Goal: Task Accomplishment & Management: Use online tool/utility

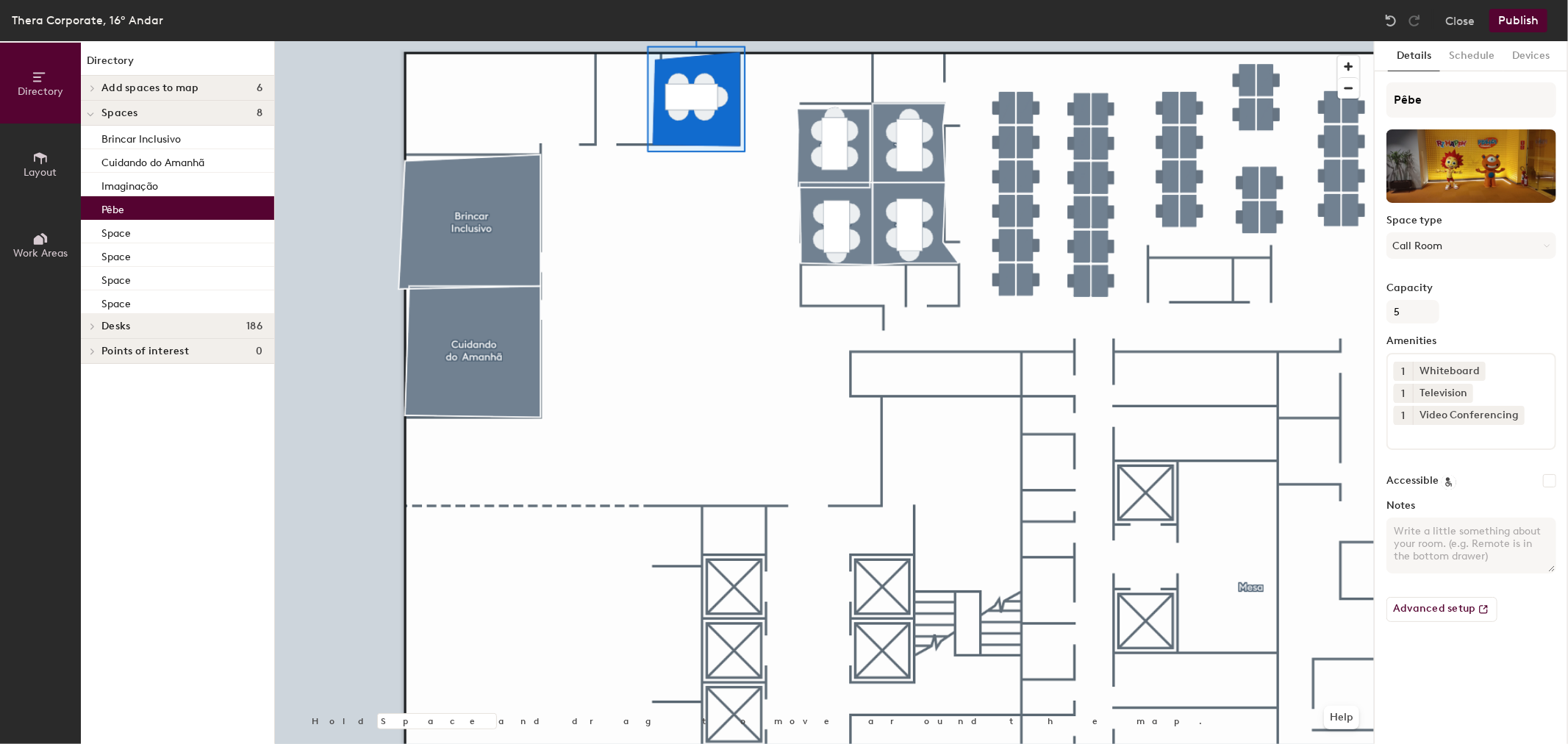
click at [26, 169] on span "Layout" at bounding box center [40, 173] width 33 height 13
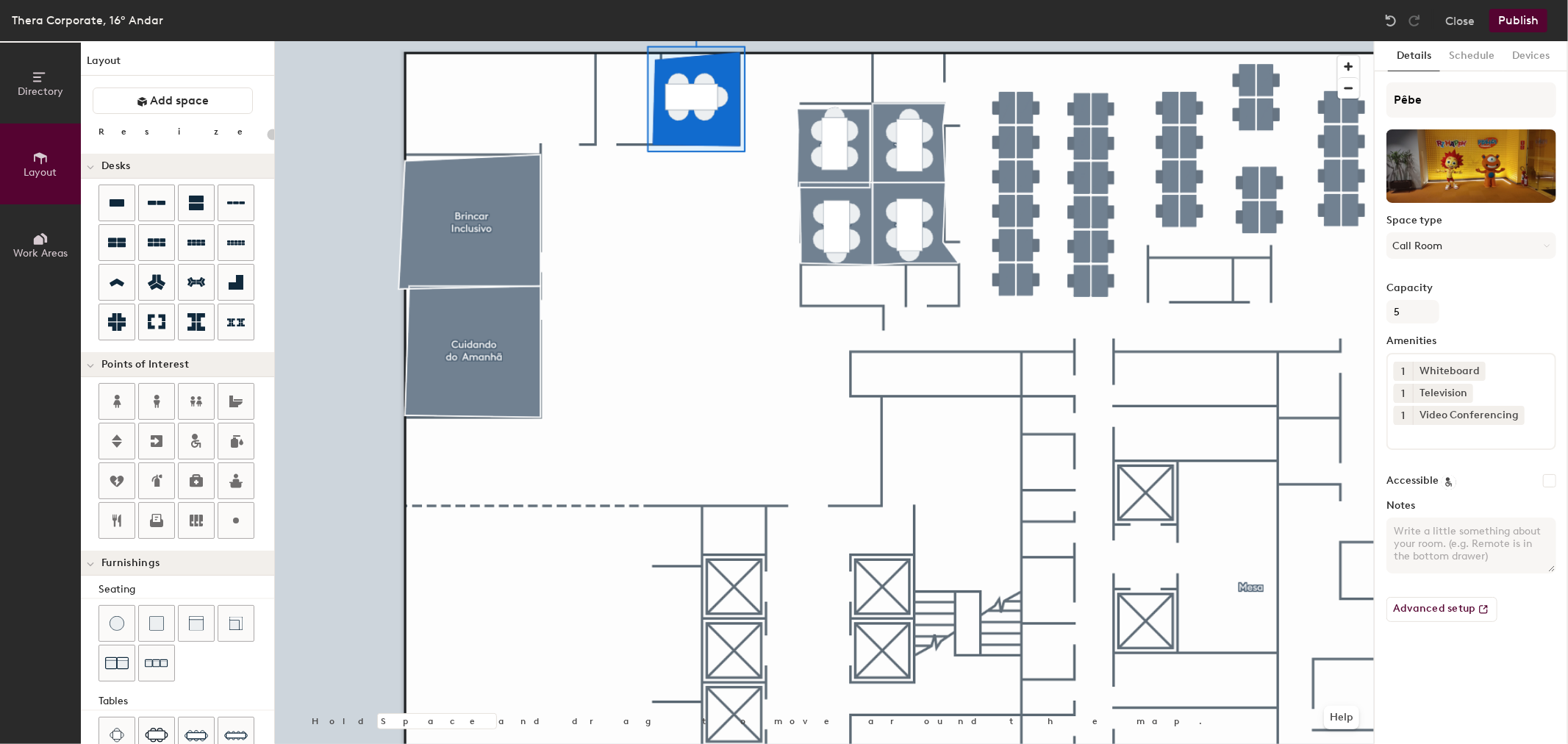
click at [30, 252] on span "Work Areas" at bounding box center [40, 253] width 55 height 13
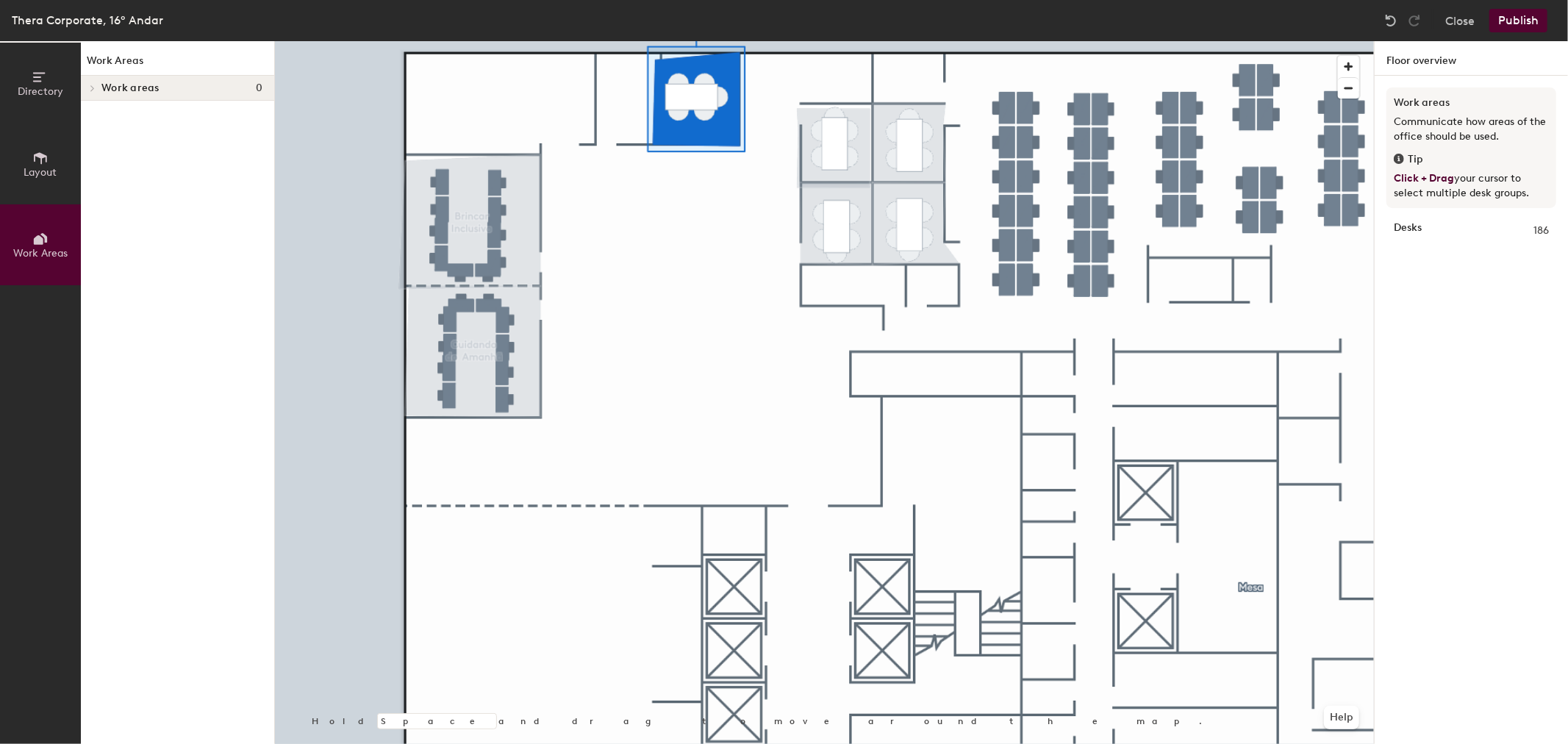
click at [56, 68] on button "Directory" at bounding box center [40, 83] width 81 height 81
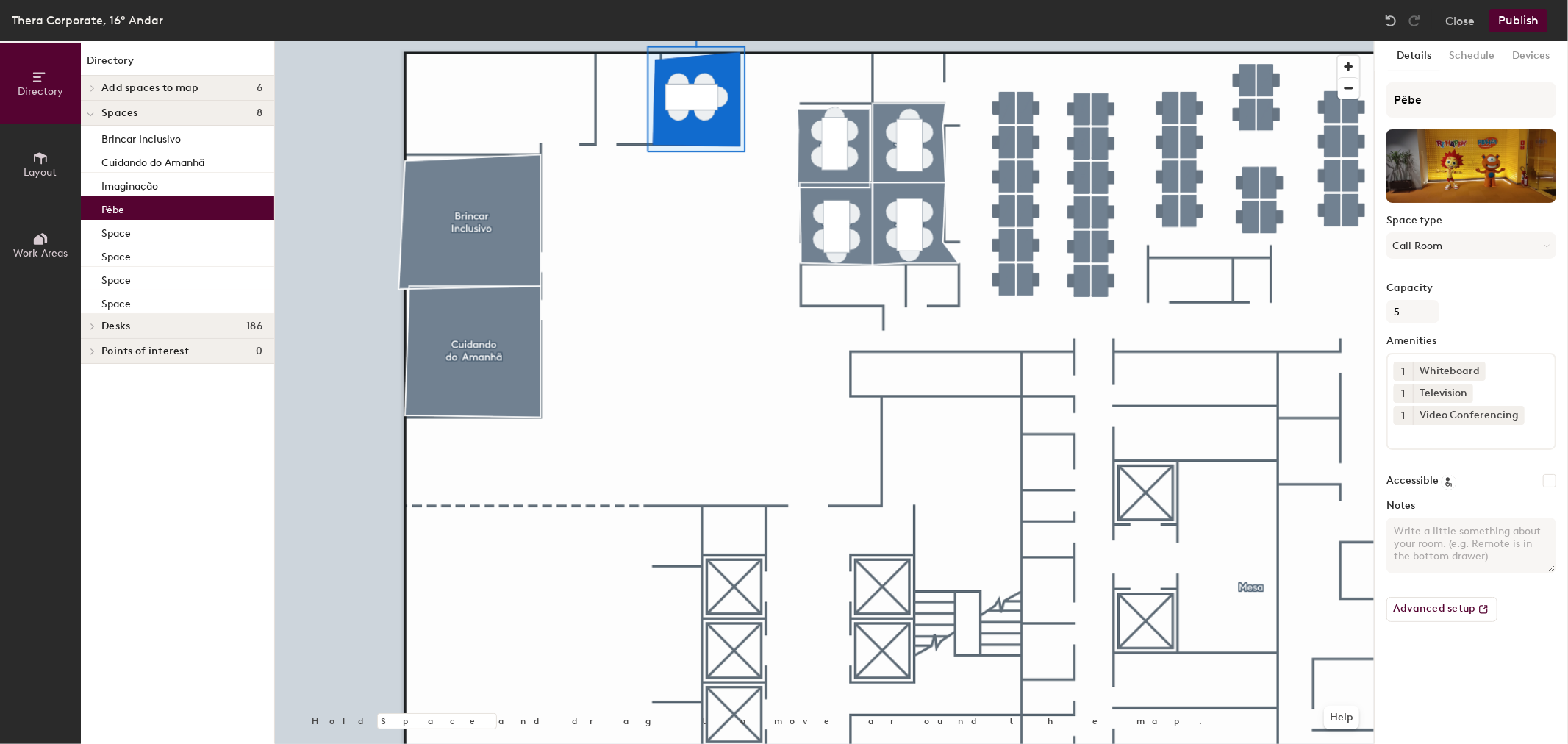
click at [142, 215] on div "Pêbe" at bounding box center [178, 208] width 193 height 23
click at [1461, 56] on button "Schedule" at bounding box center [1471, 55] width 64 height 30
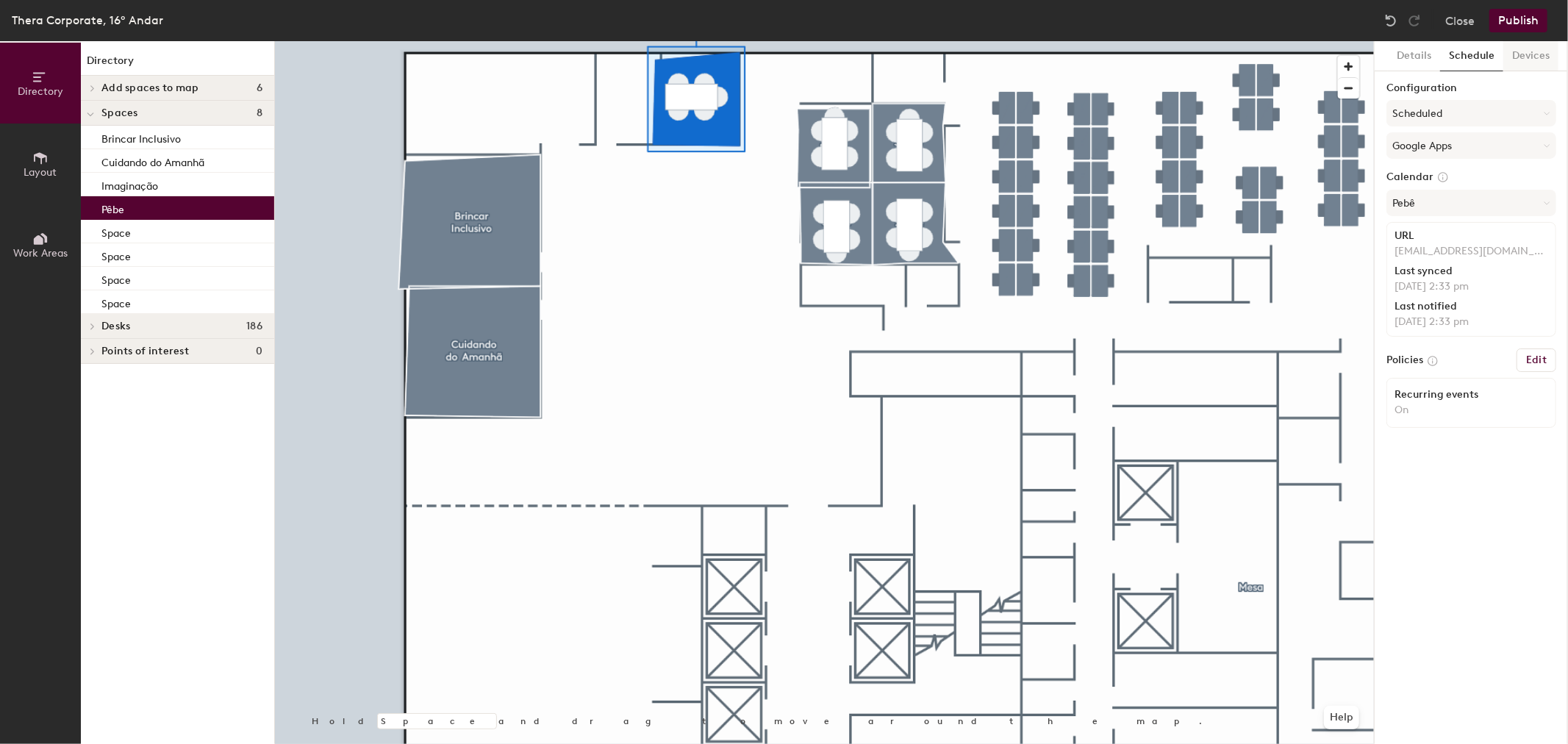
click at [1530, 60] on button "Devices" at bounding box center [1531, 55] width 56 height 30
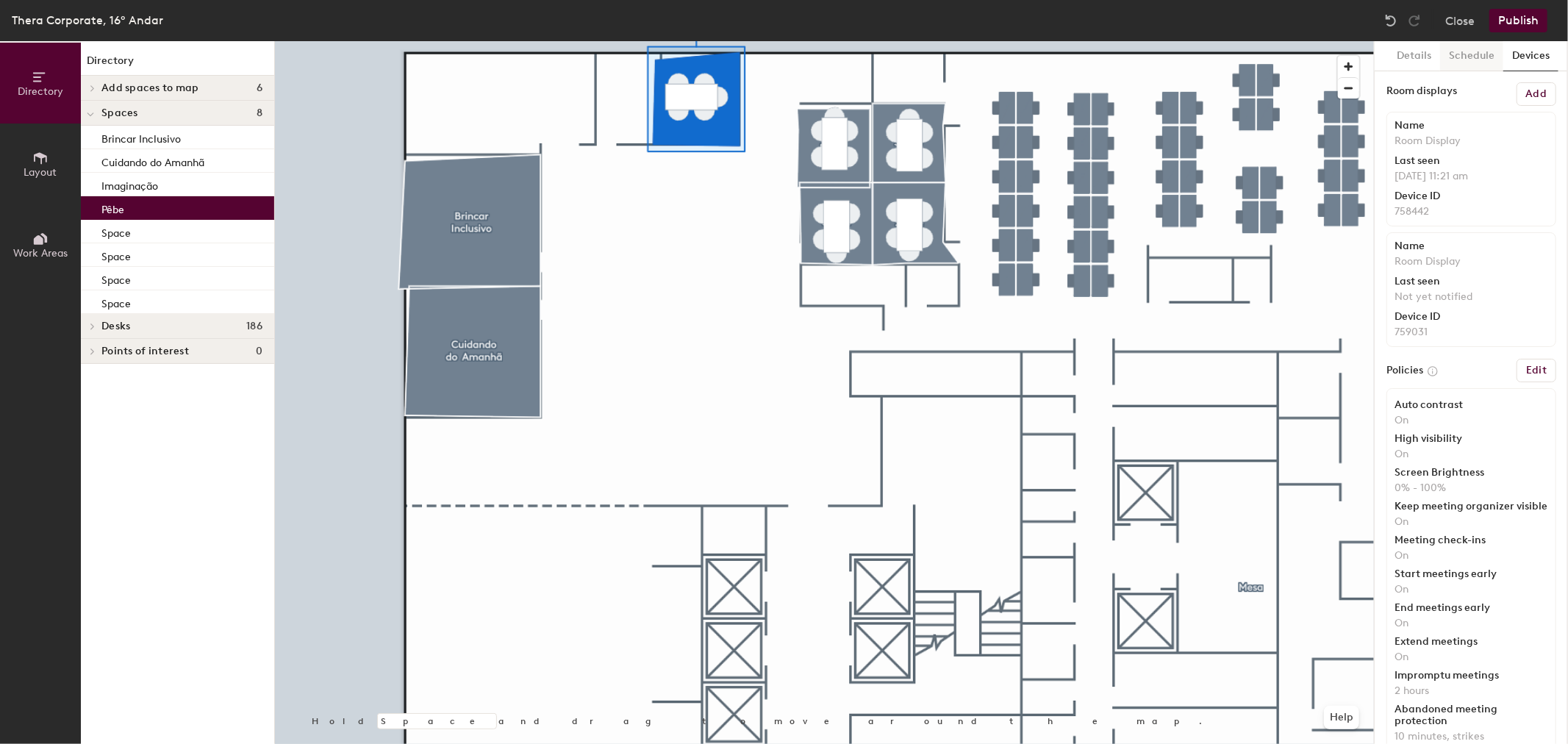
click at [1480, 60] on button "Schedule" at bounding box center [1471, 55] width 64 height 30
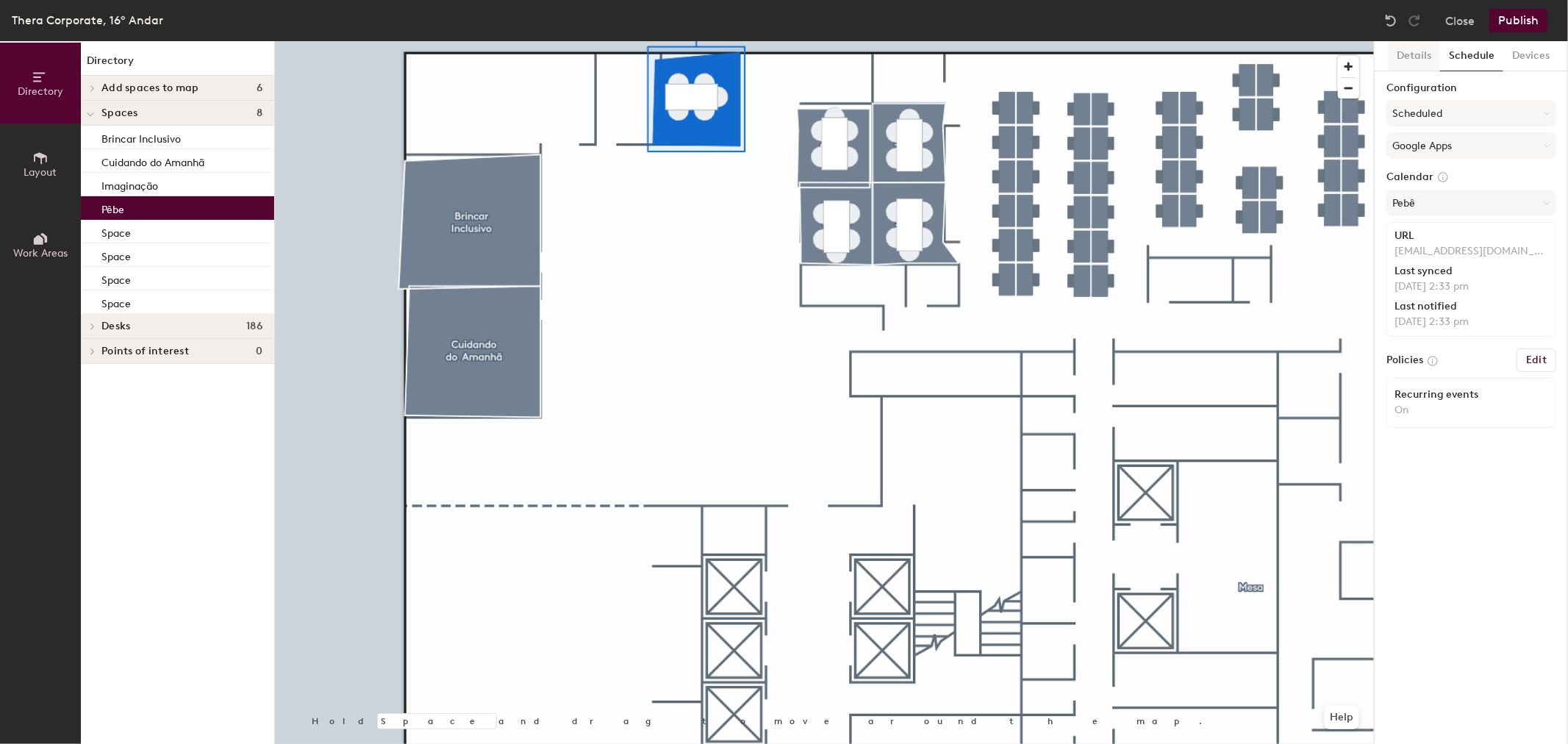
click at [1406, 60] on button "Details" at bounding box center [1414, 55] width 52 height 30
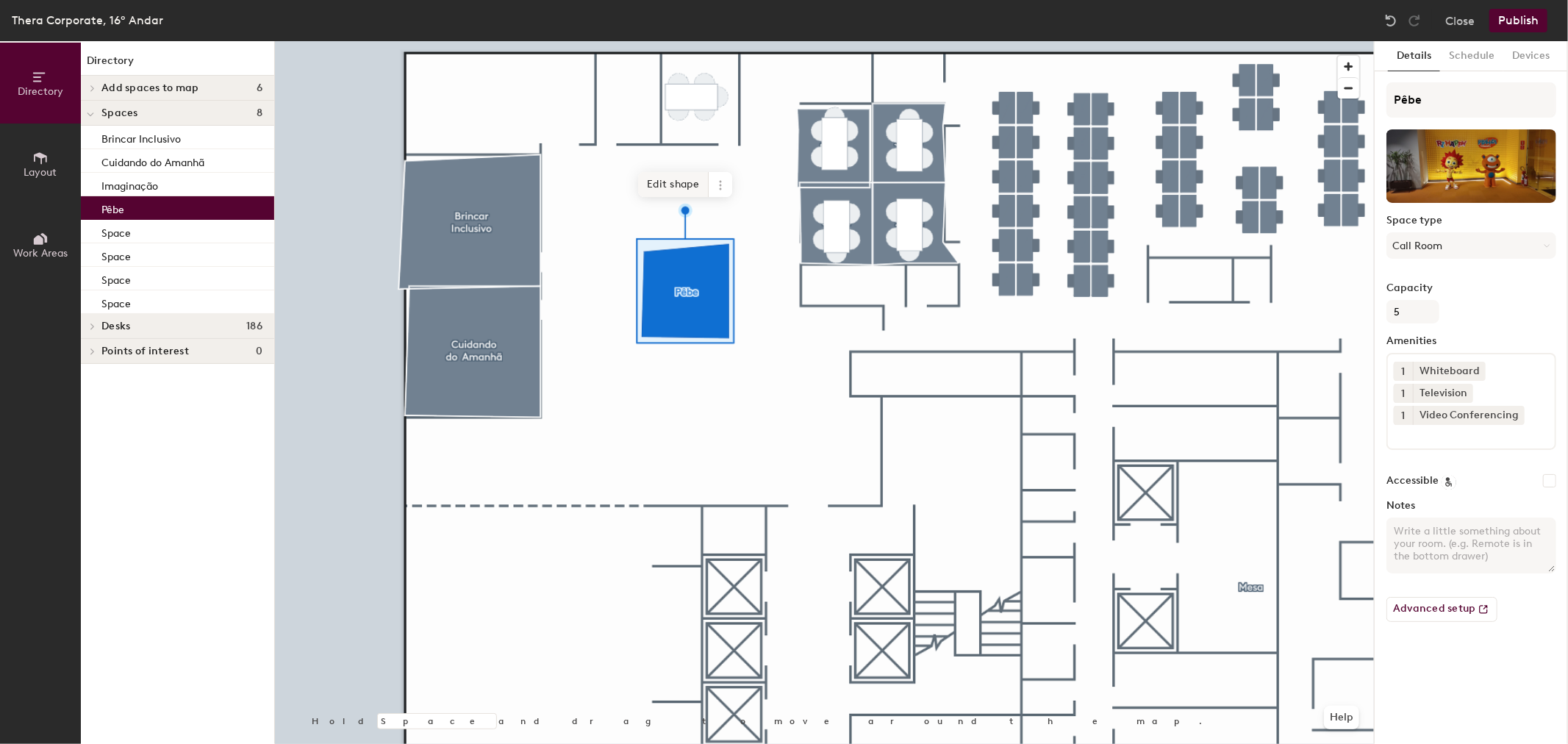
click at [656, 181] on span "Edit shape" at bounding box center [673, 184] width 71 height 25
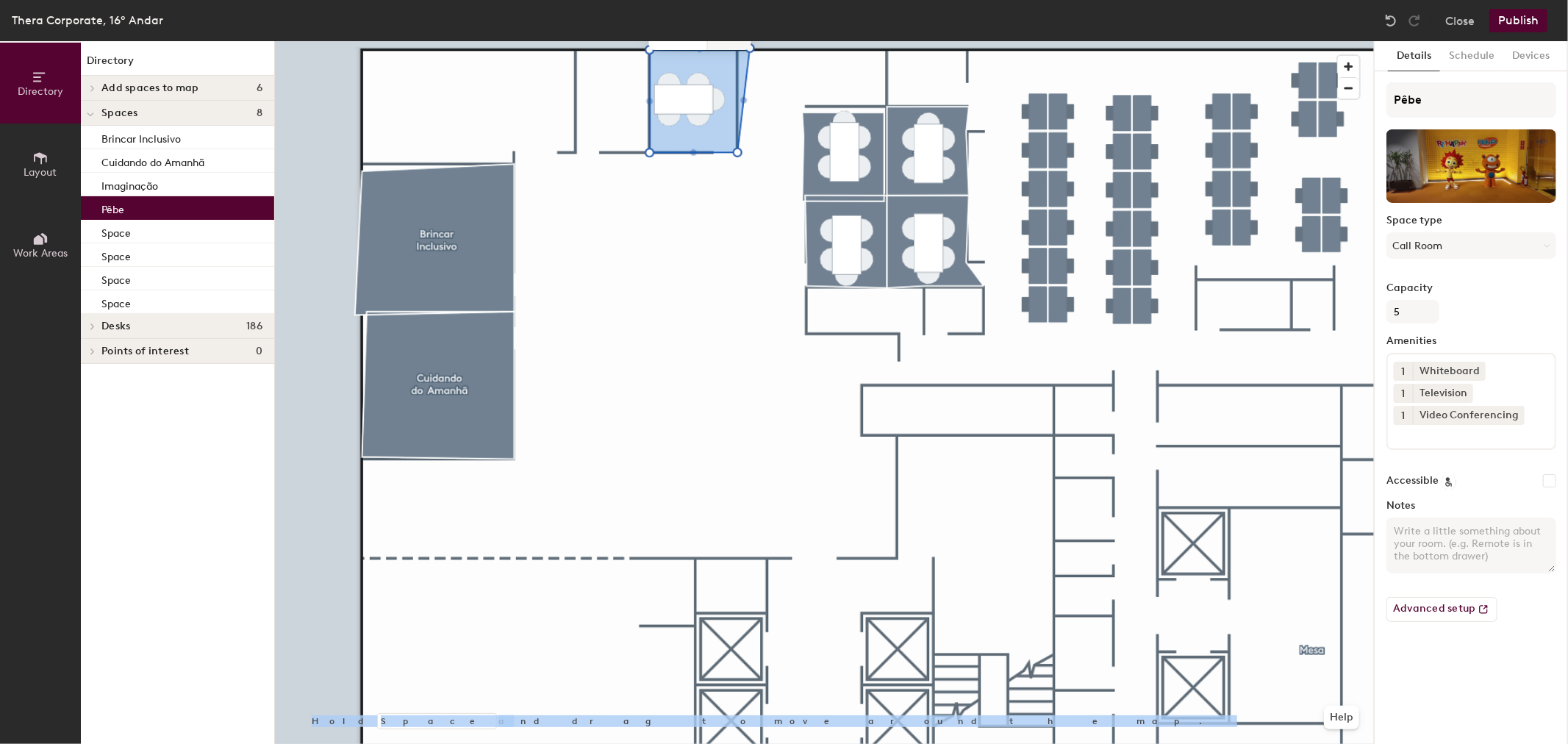
click at [738, 54] on div "Hold Space and drag to move around the map. Help Remove Done" at bounding box center [825, 393] width 1099 height 703
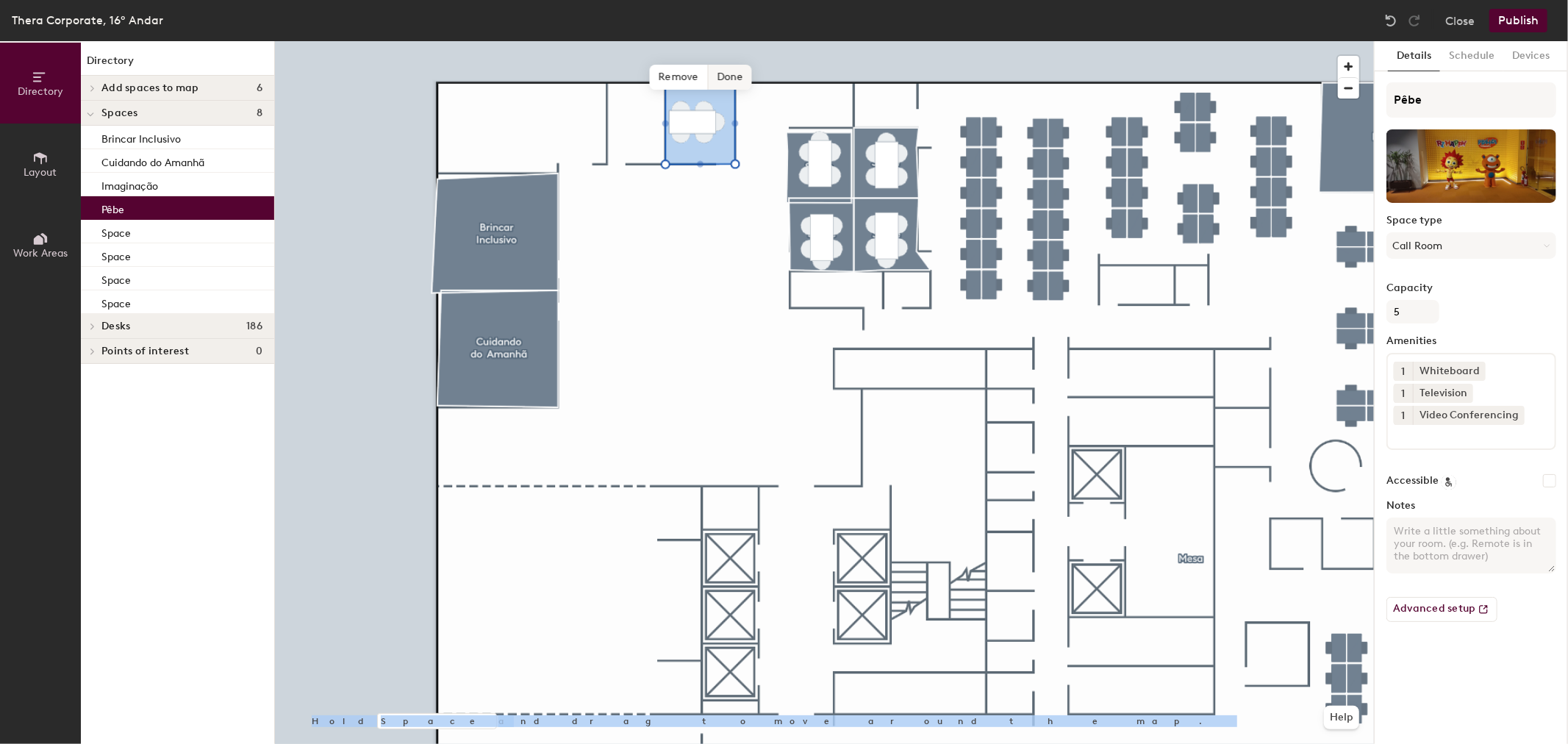
click at [733, 77] on span "Done" at bounding box center [730, 76] width 43 height 25
click at [723, 41] on div at bounding box center [825, 41] width 1099 height 0
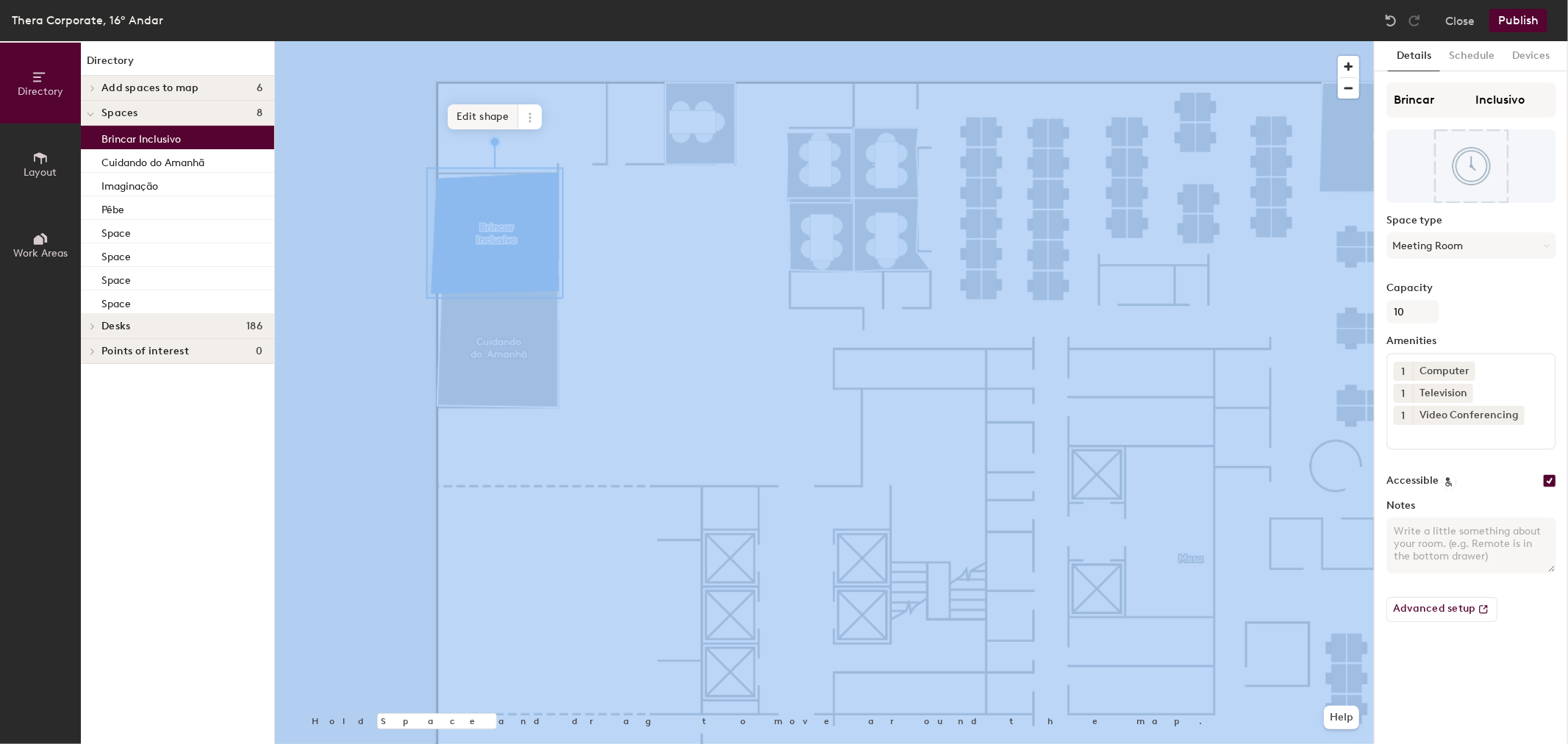
click at [488, 118] on span "Edit shape" at bounding box center [484, 117] width 71 height 25
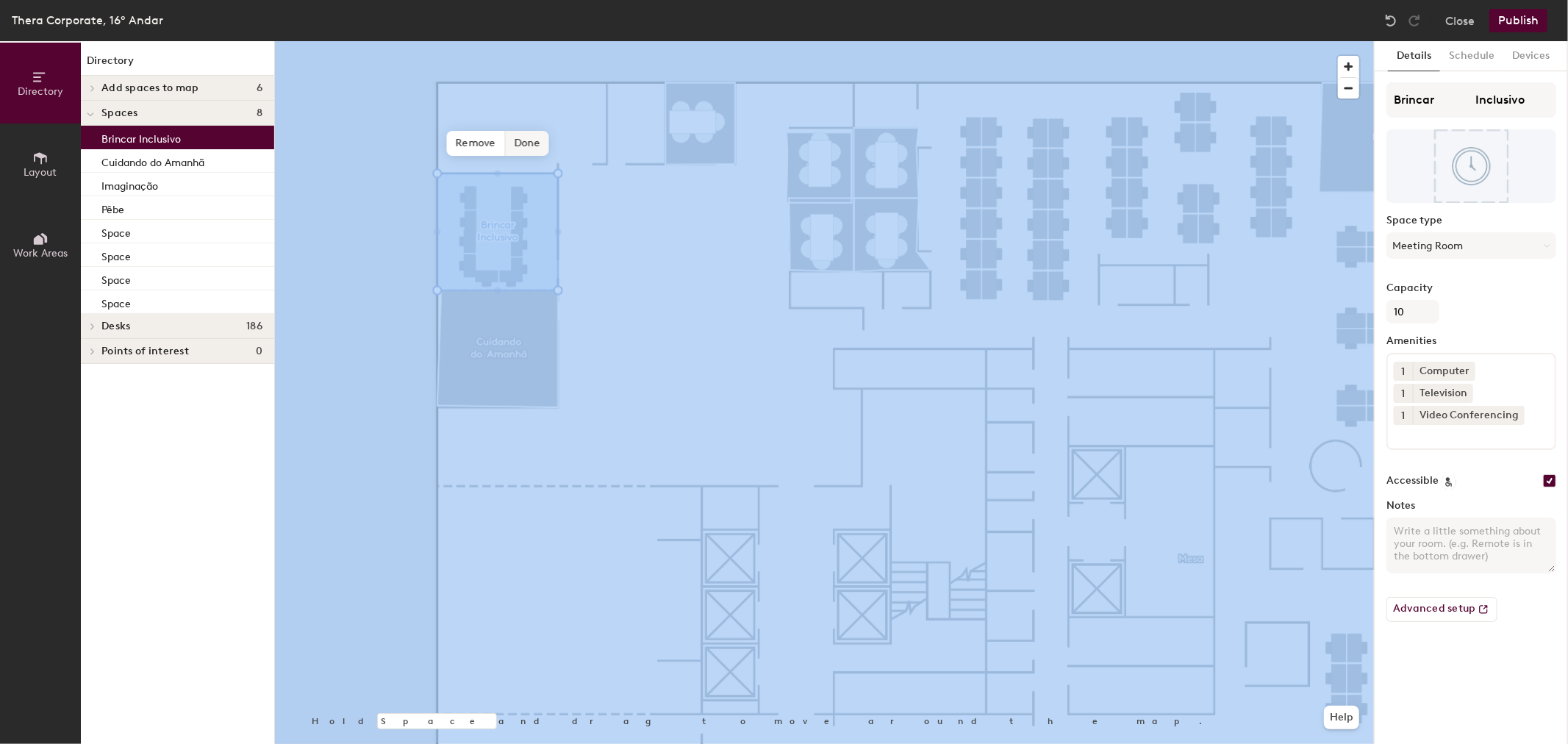
click at [532, 144] on span "Done" at bounding box center [527, 143] width 43 height 25
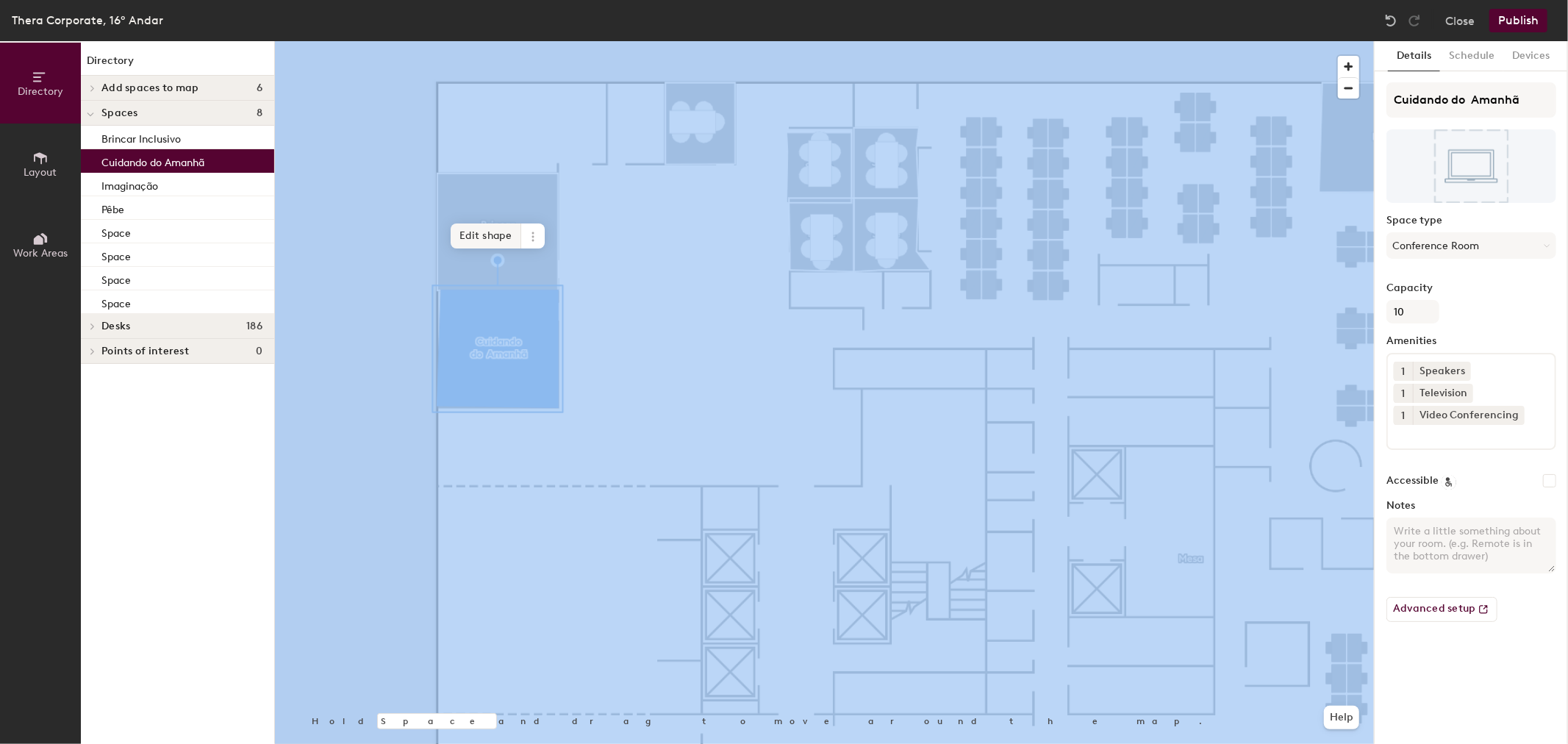
click at [498, 247] on span "Edit shape" at bounding box center [486, 236] width 71 height 25
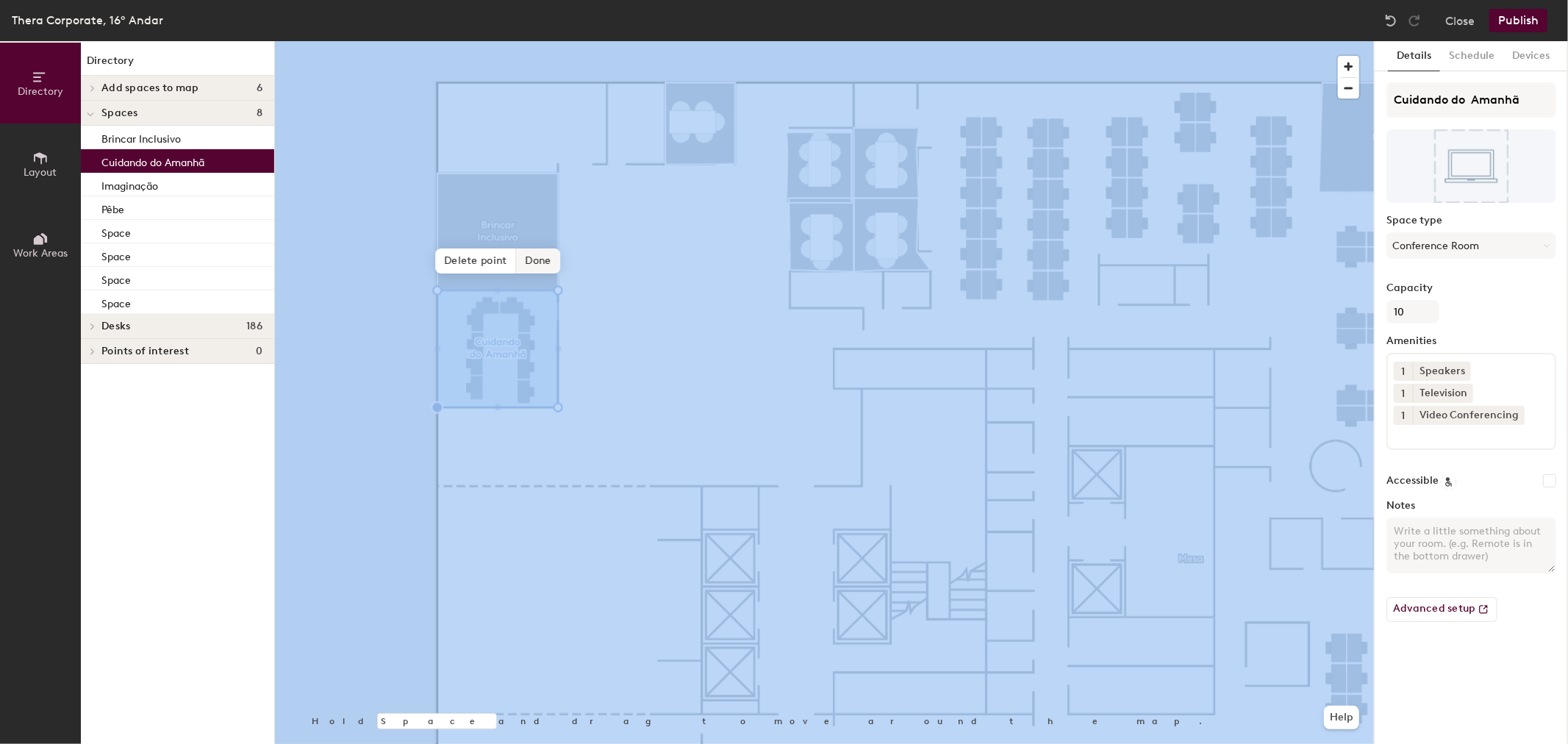
click at [547, 261] on span "Done" at bounding box center [538, 261] width 43 height 25
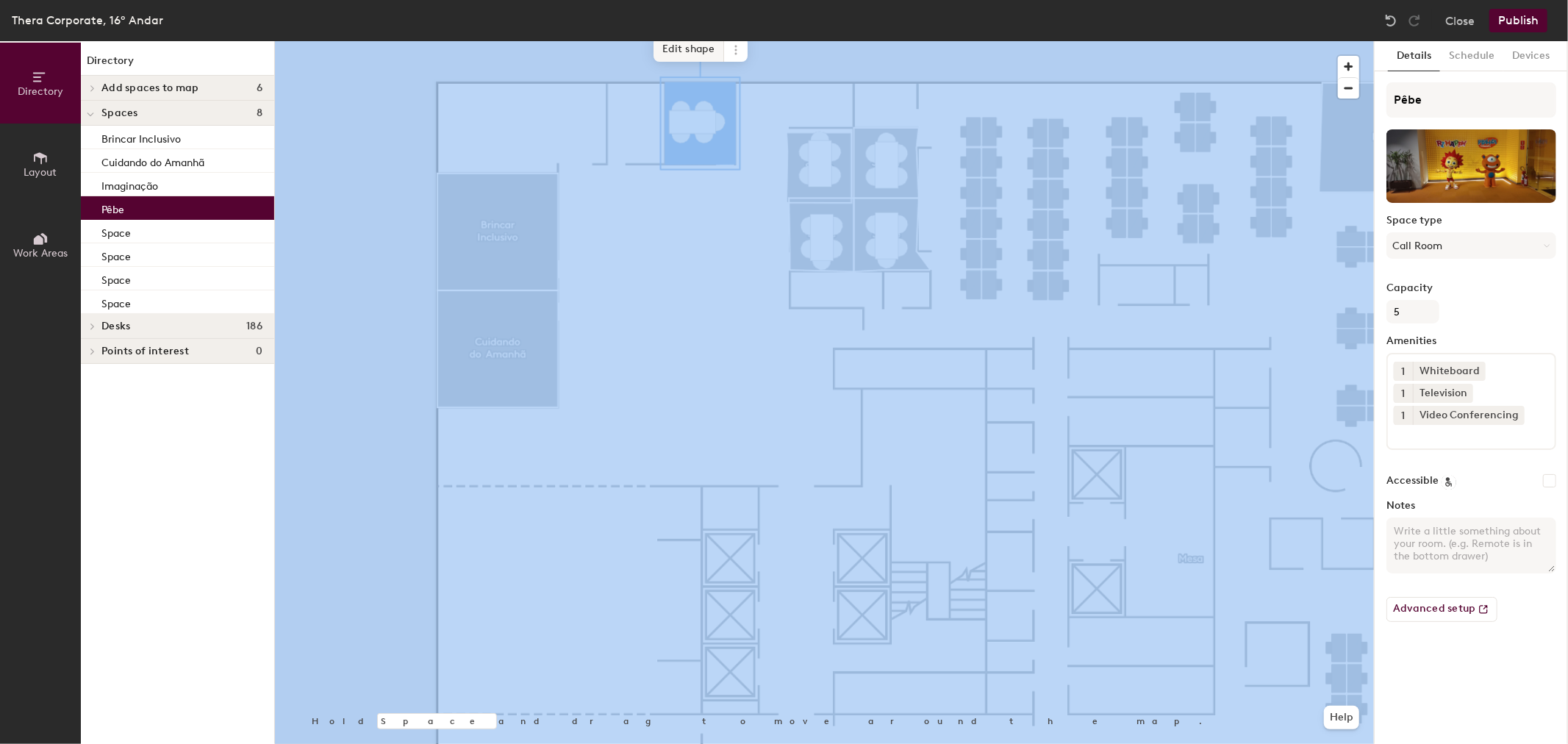
click at [700, 51] on span "Edit shape" at bounding box center [689, 49] width 71 height 25
click at [729, 81] on span "Done" at bounding box center [730, 76] width 43 height 25
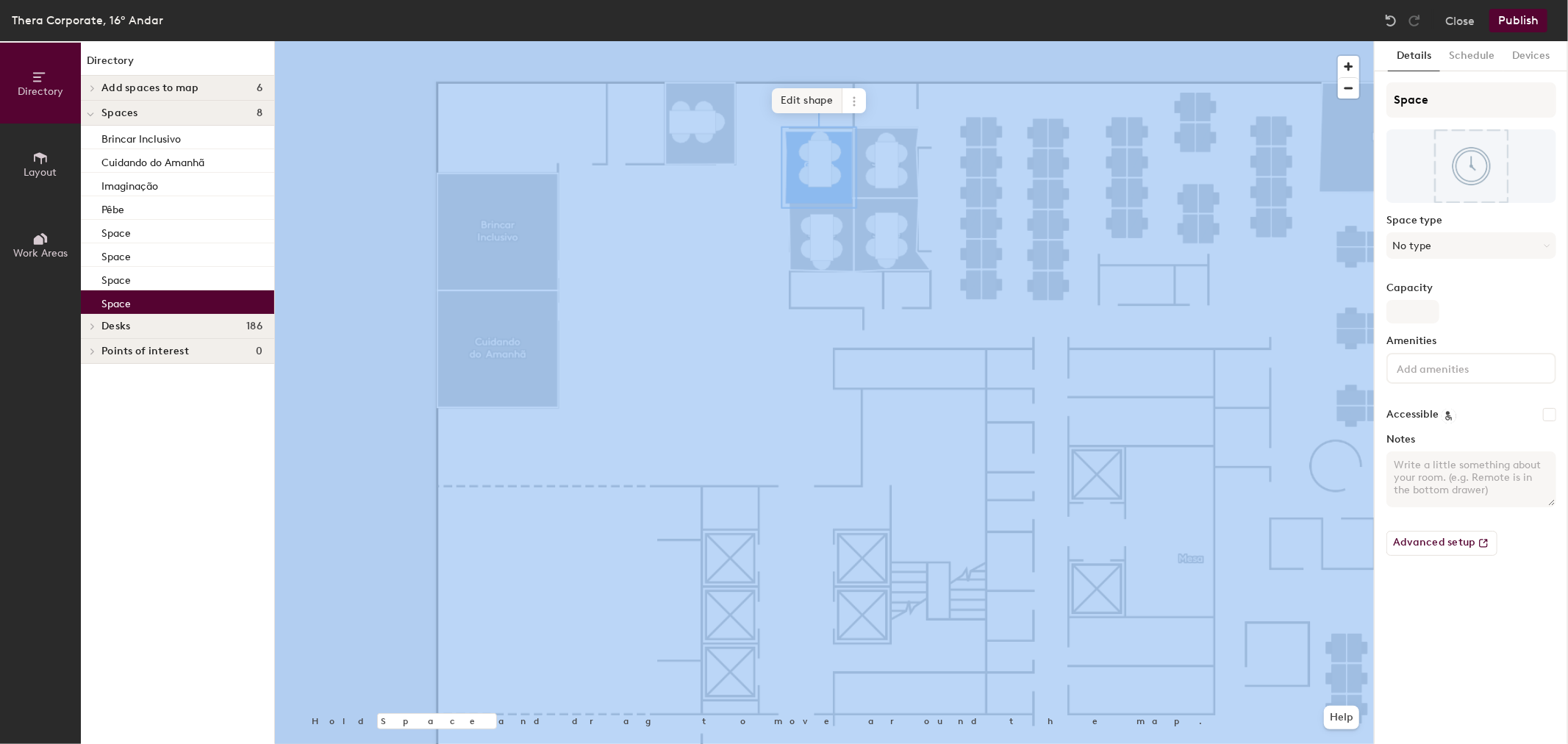
click at [817, 98] on span "Edit shape" at bounding box center [807, 101] width 71 height 25
click at [861, 97] on span "Done" at bounding box center [862, 97] width 43 height 25
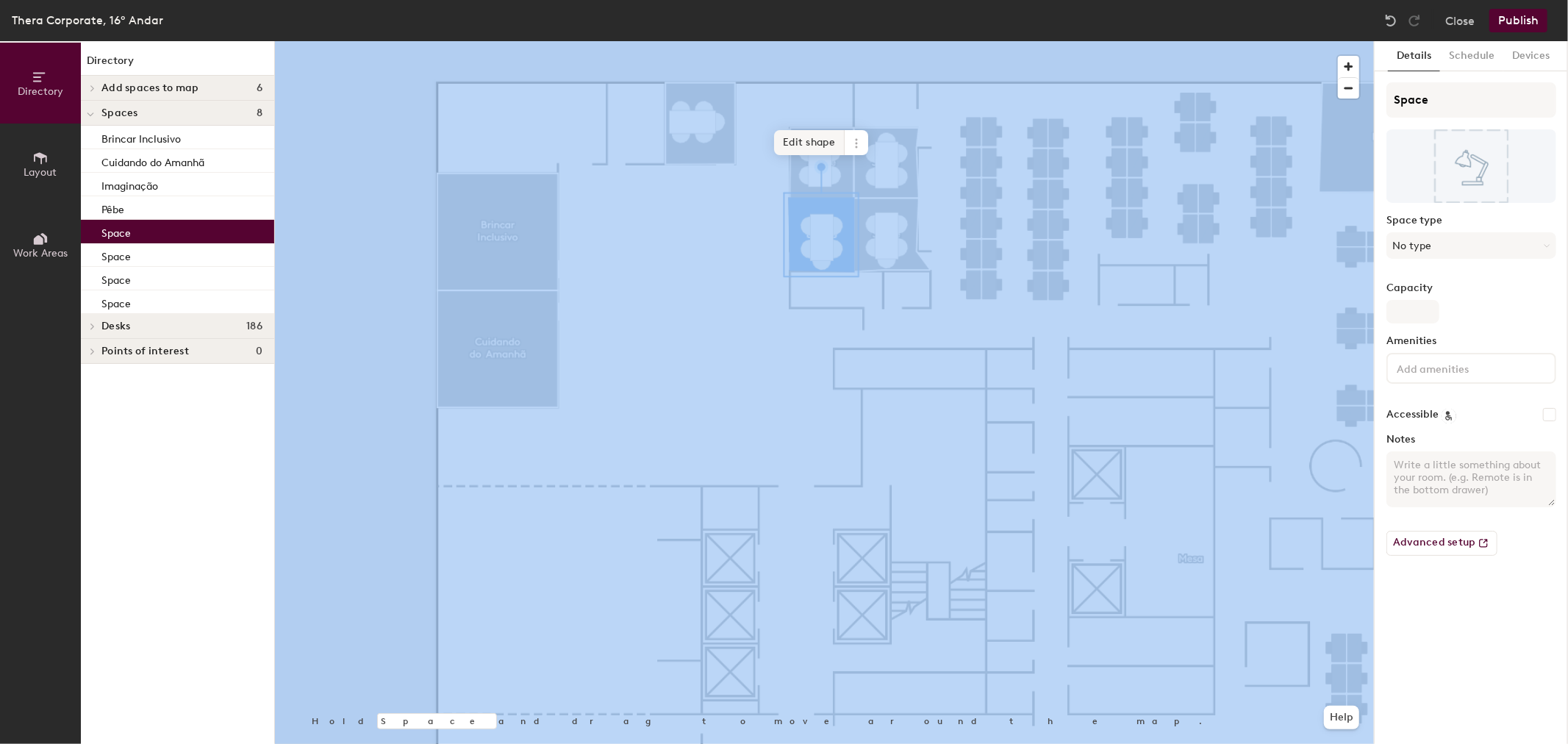
click at [817, 141] on span "Edit shape" at bounding box center [809, 142] width 71 height 25
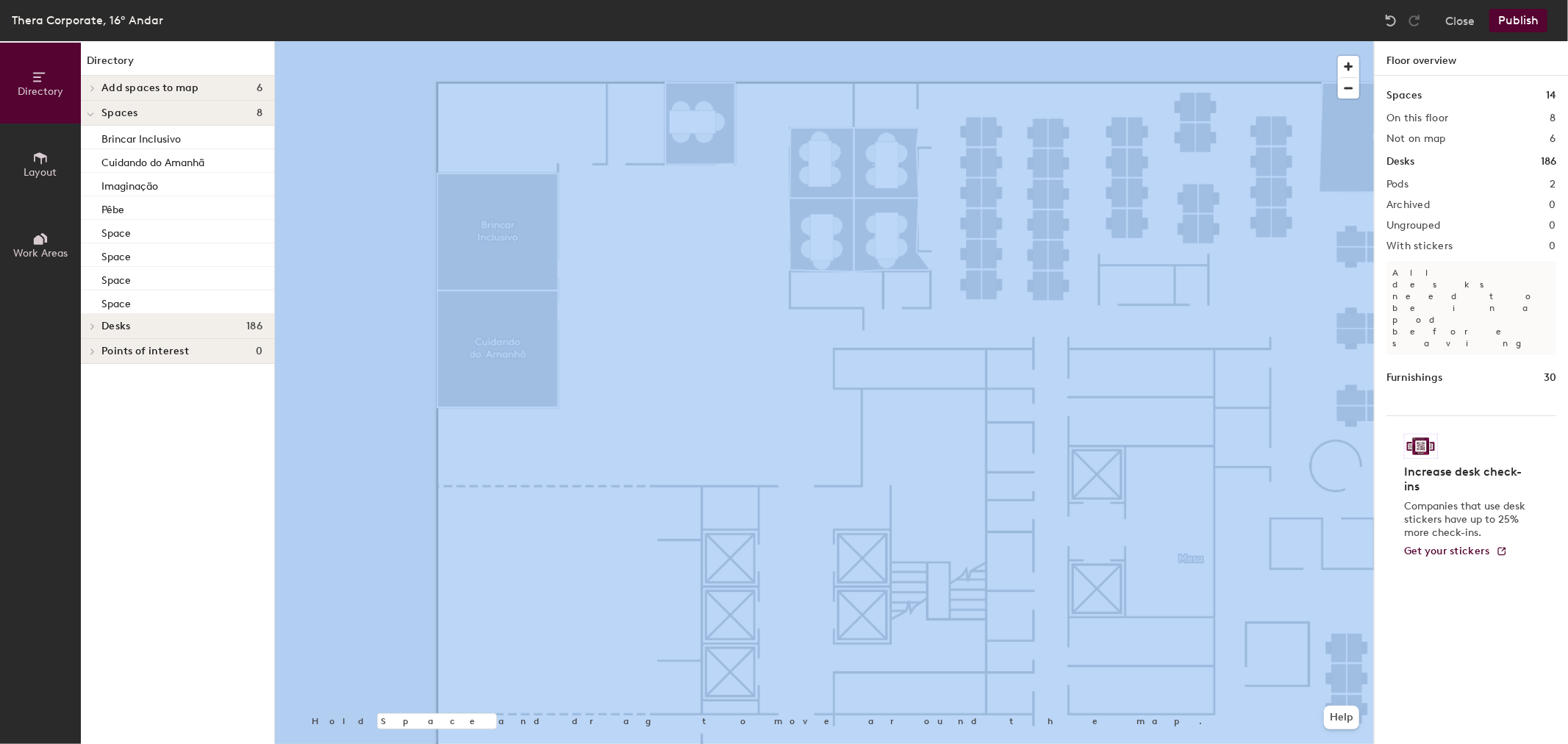
click at [908, 41] on div at bounding box center [825, 41] width 1099 height 0
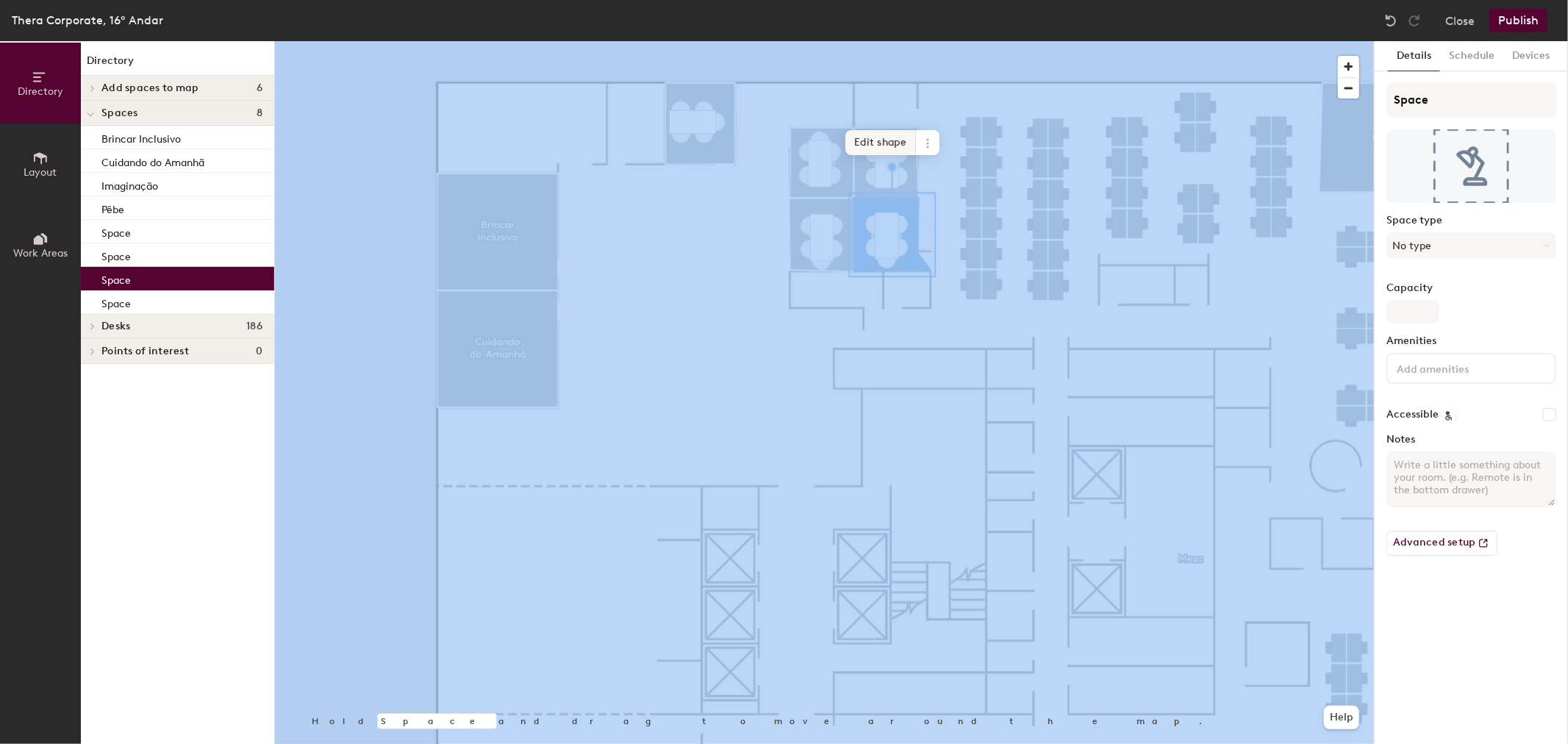
click at [886, 142] on span "Edit shape" at bounding box center [881, 142] width 71 height 25
click at [921, 166] on span "Done" at bounding box center [916, 168] width 43 height 25
click at [899, 136] on span "Edit shape" at bounding box center [875, 142] width 71 height 25
click at [929, 166] on span "Done" at bounding box center [928, 168] width 43 height 25
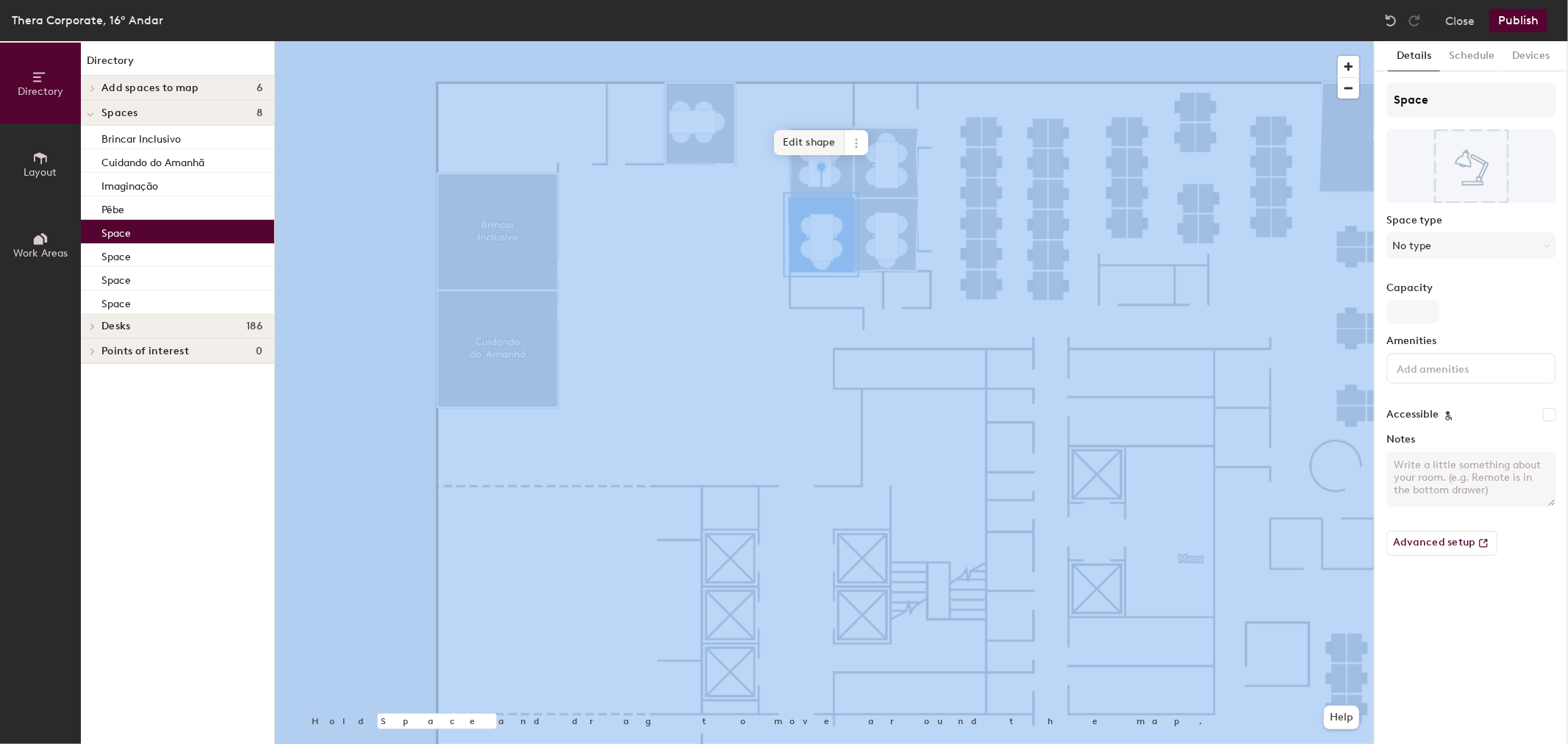
click at [722, 41] on div at bounding box center [825, 41] width 1099 height 0
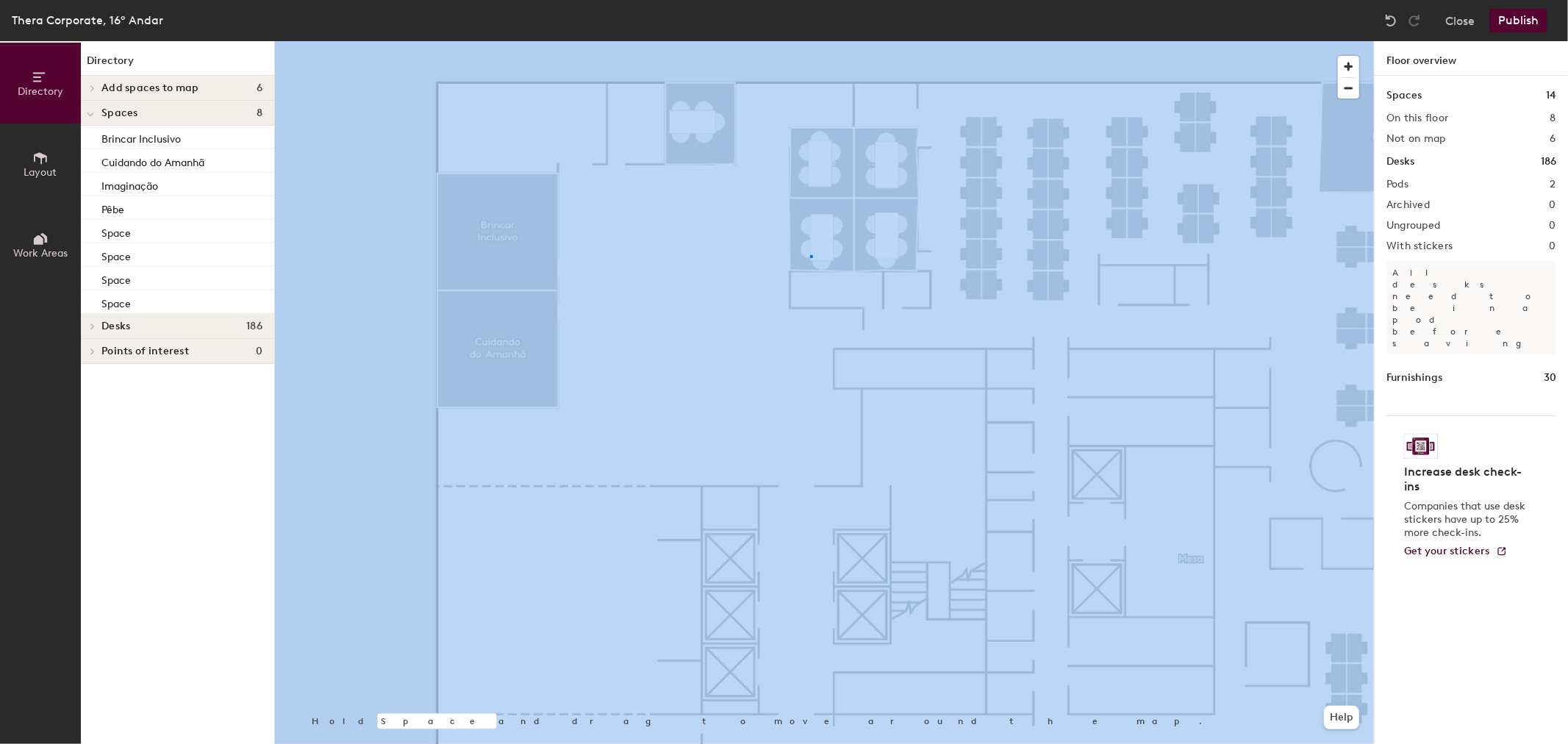
click at [810, 41] on div at bounding box center [825, 41] width 1099 height 0
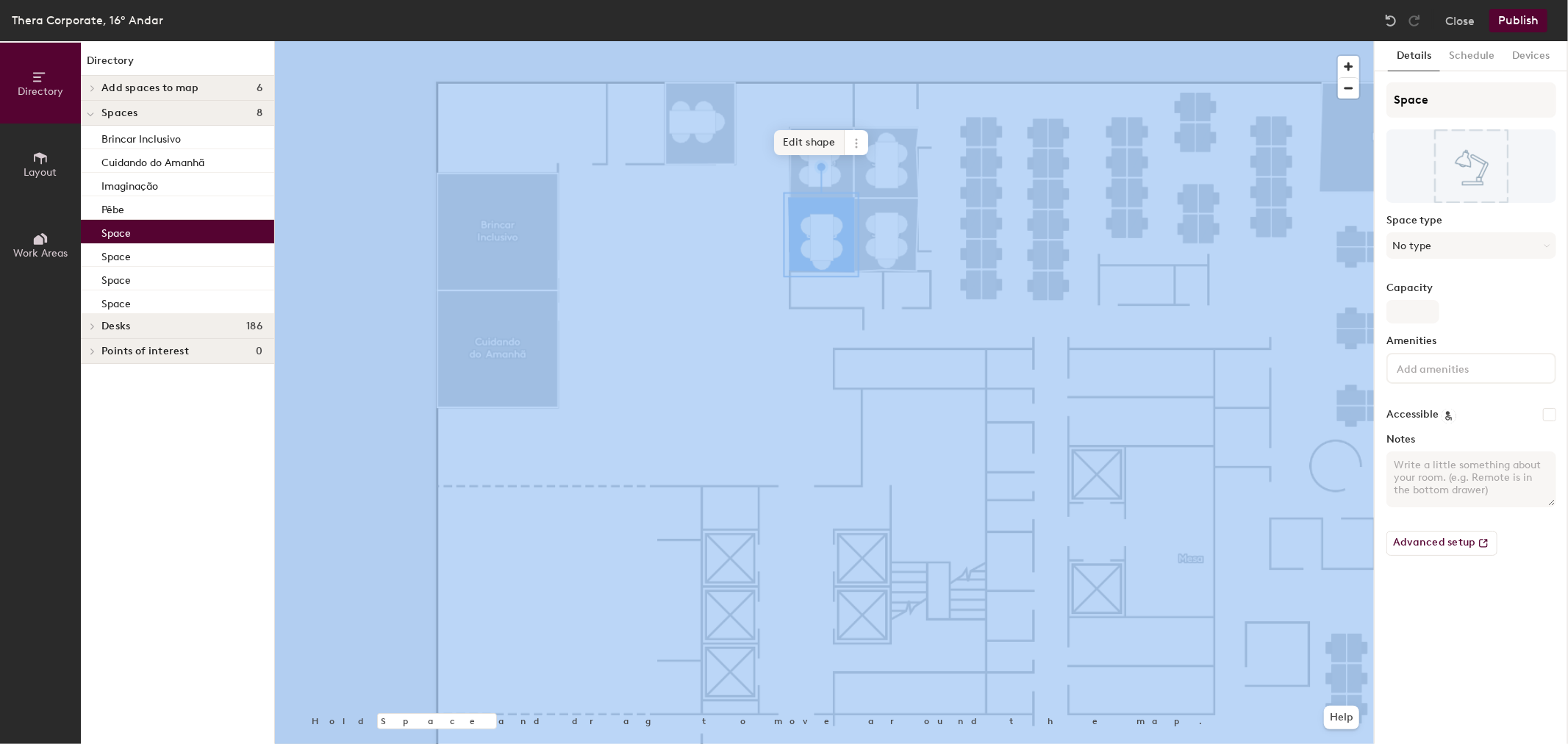
click at [798, 138] on span "Edit shape" at bounding box center [809, 142] width 71 height 25
click at [850, 166] on span "Done" at bounding box center [850, 168] width 43 height 25
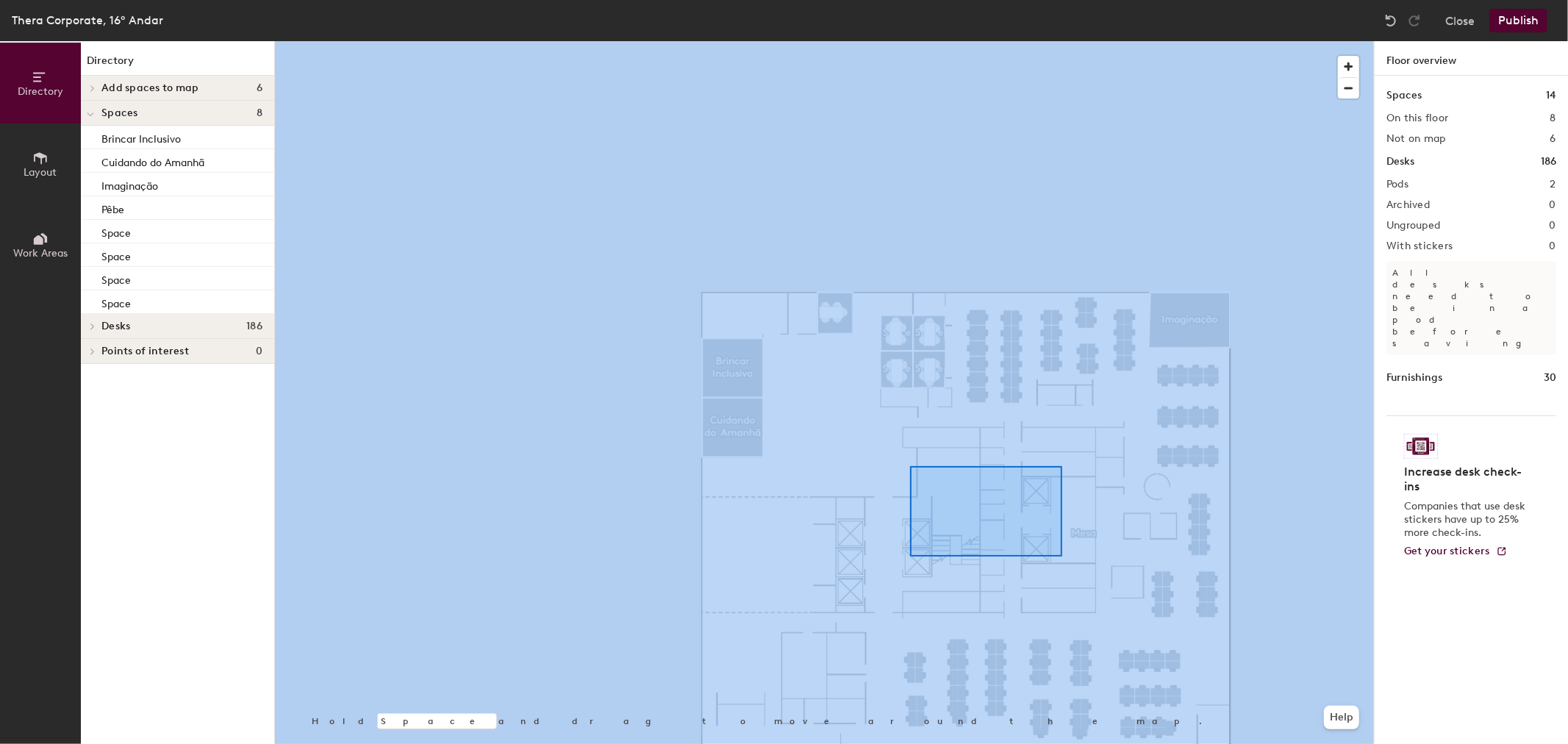
click at [910, 41] on div at bounding box center [825, 41] width 1099 height 0
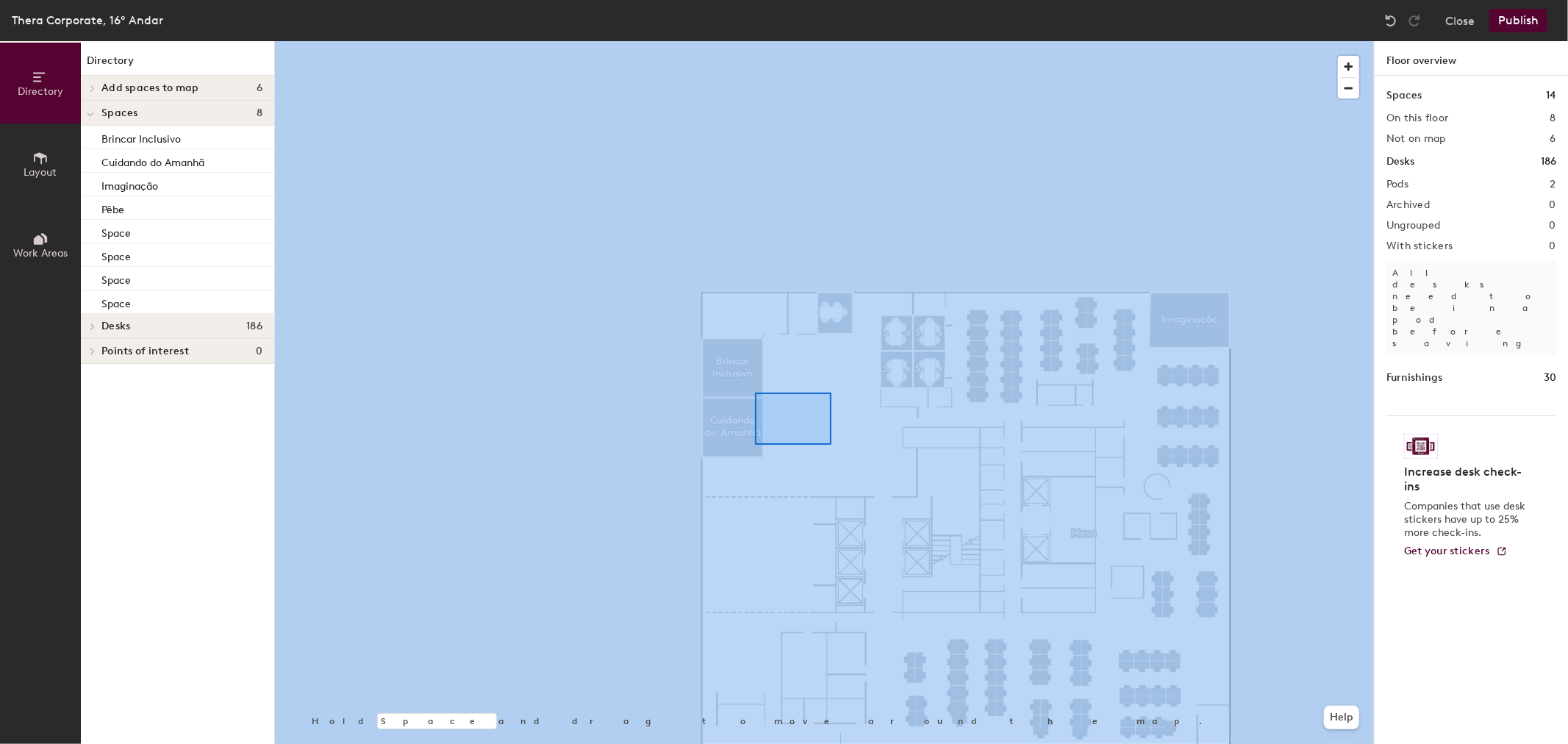
click at [818, 41] on div at bounding box center [825, 41] width 1099 height 0
click at [500, 41] on div at bounding box center [825, 41] width 1099 height 0
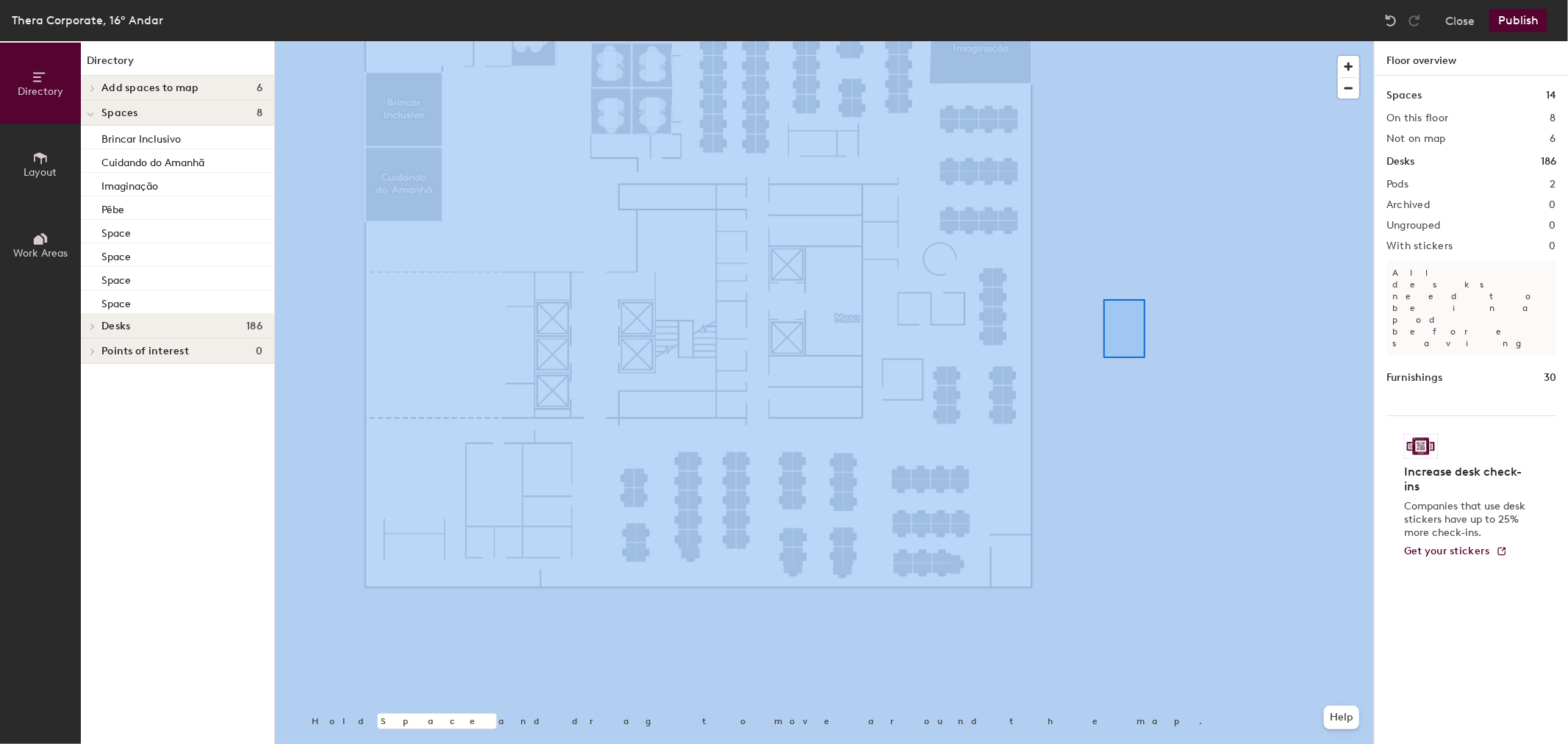
click at [1062, 41] on div at bounding box center [825, 41] width 1099 height 0
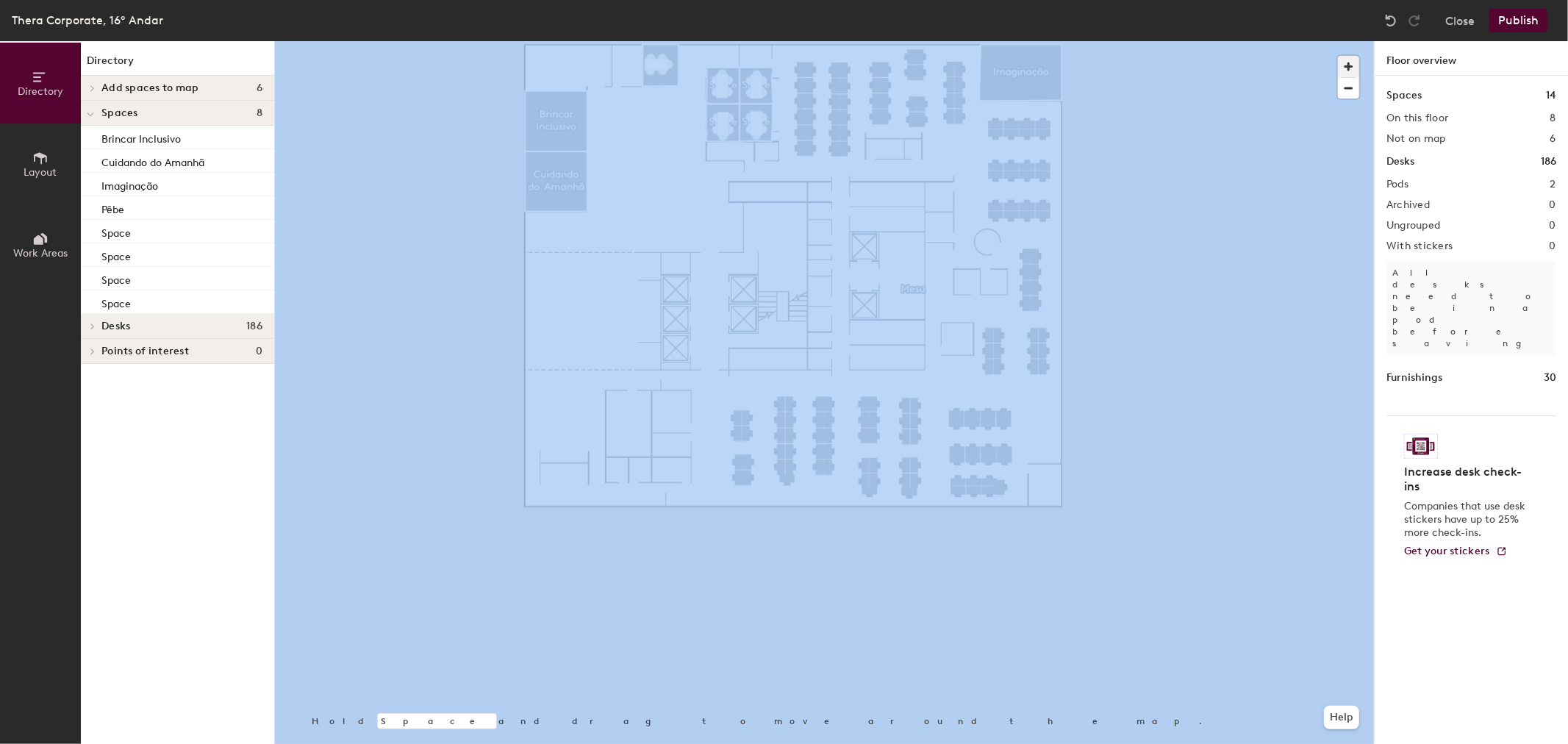
click at [1344, 68] on span "button" at bounding box center [1348, 66] width 22 height 22
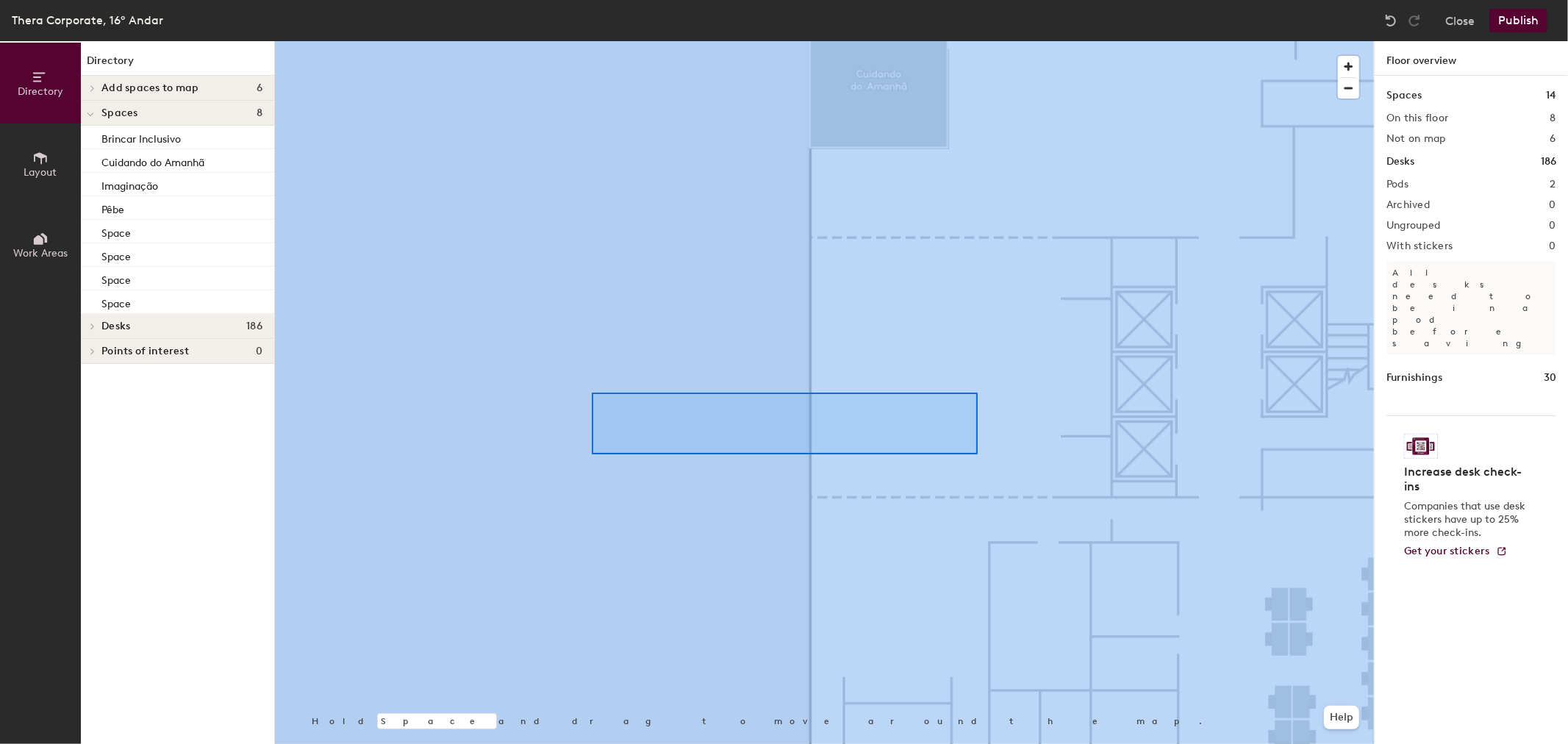
click at [594, 41] on div at bounding box center [825, 41] width 1099 height 0
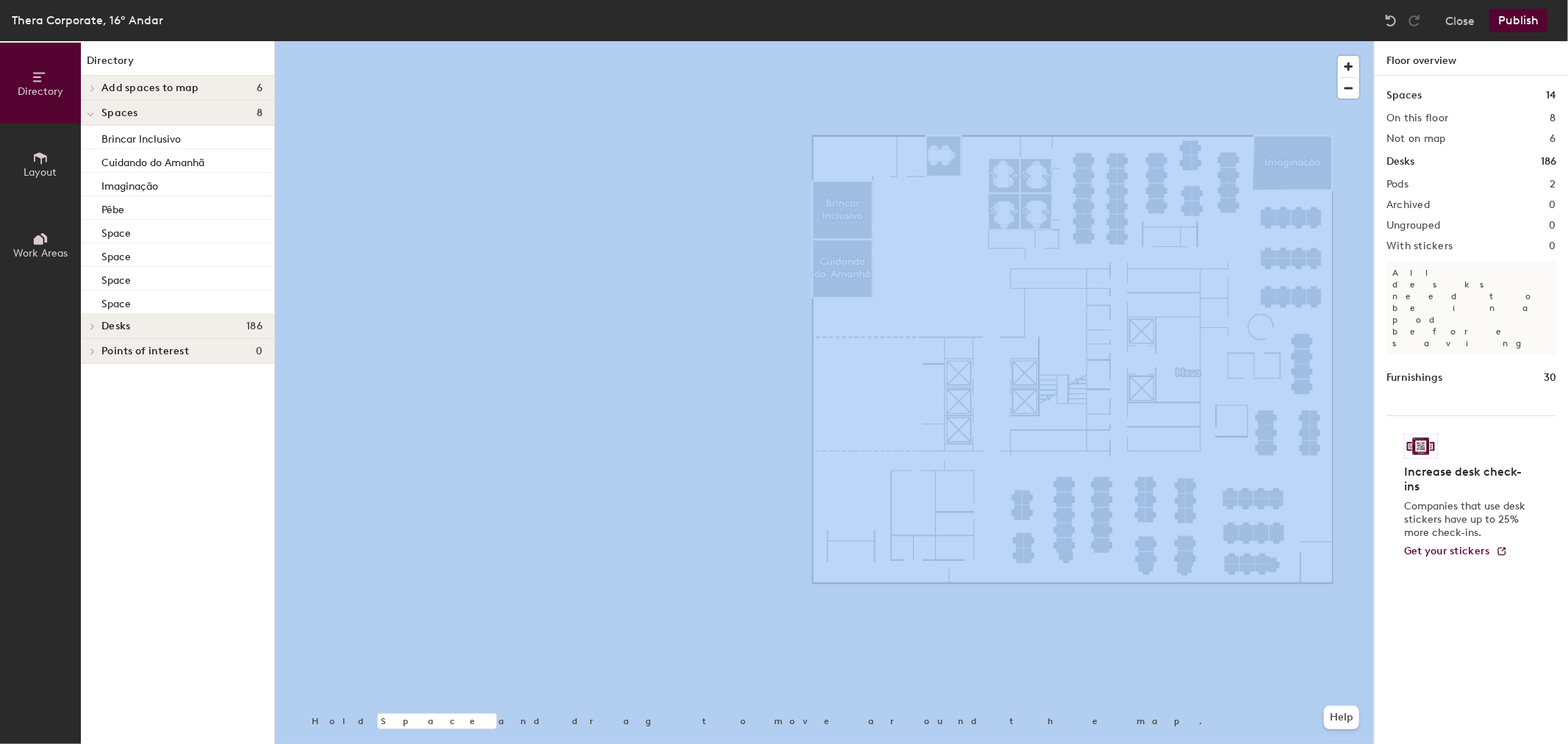
click at [1532, 23] on button "Publish" at bounding box center [1518, 20] width 58 height 23
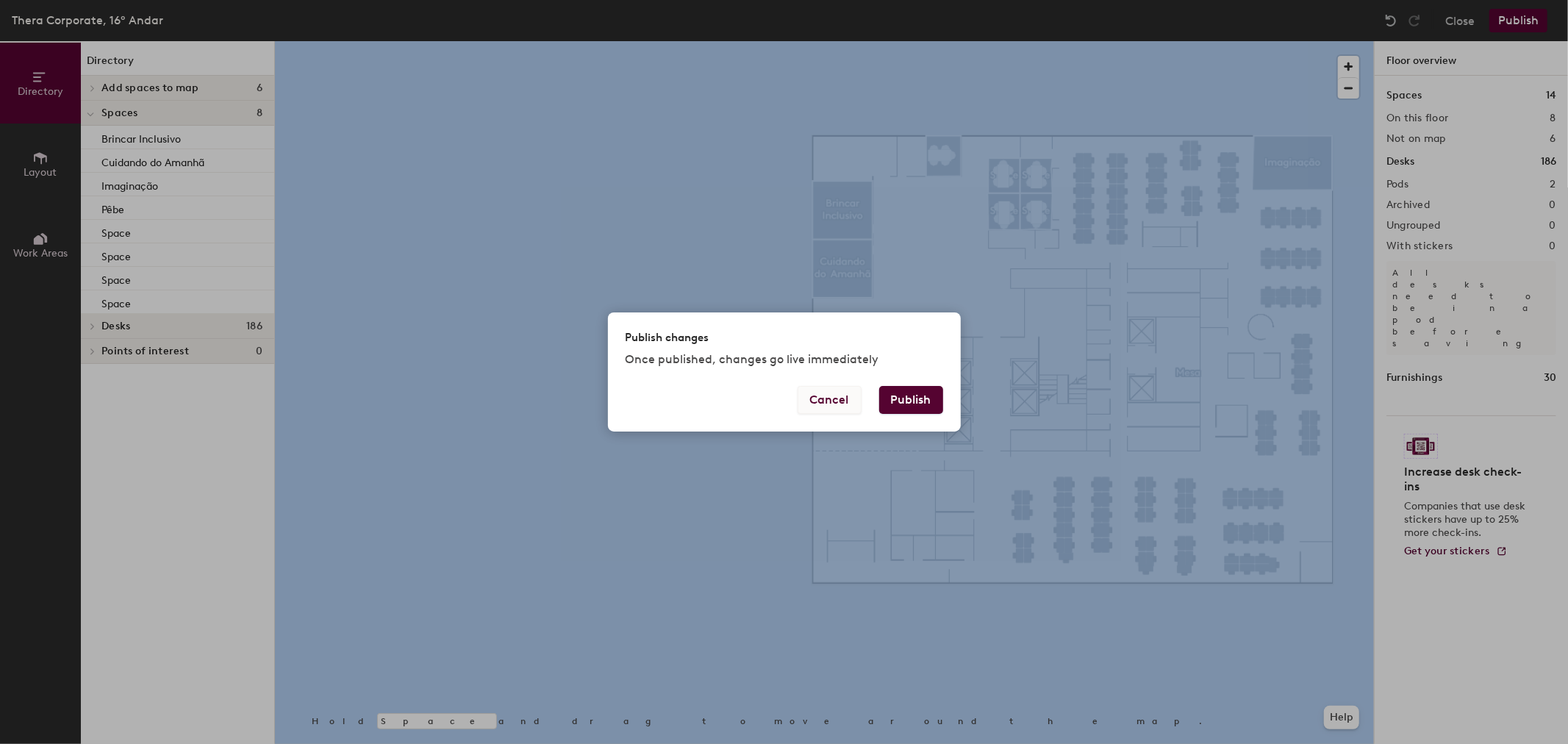
click at [832, 398] on button "Cancel" at bounding box center [829, 400] width 64 height 28
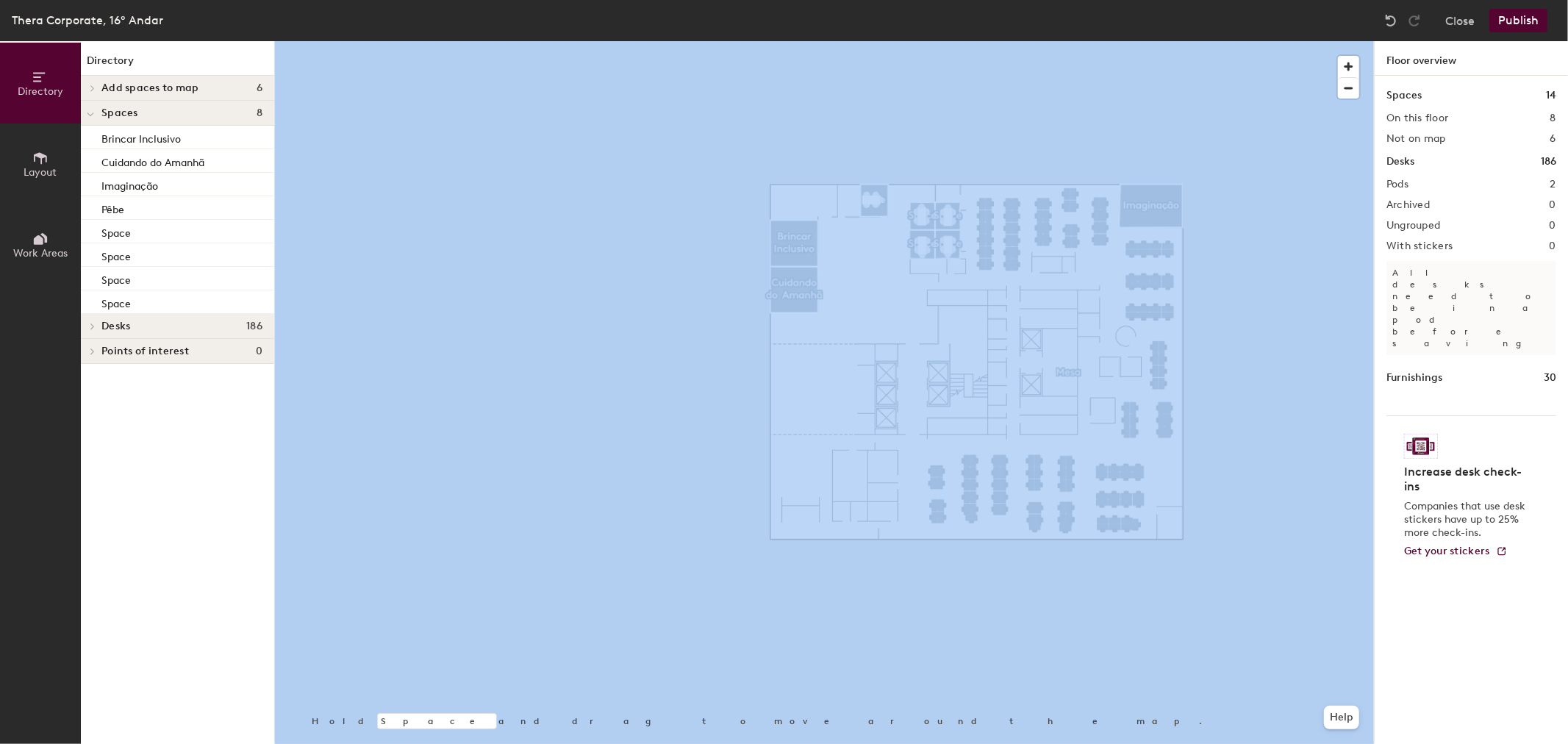
click at [1517, 22] on button "Publish" at bounding box center [1518, 20] width 58 height 23
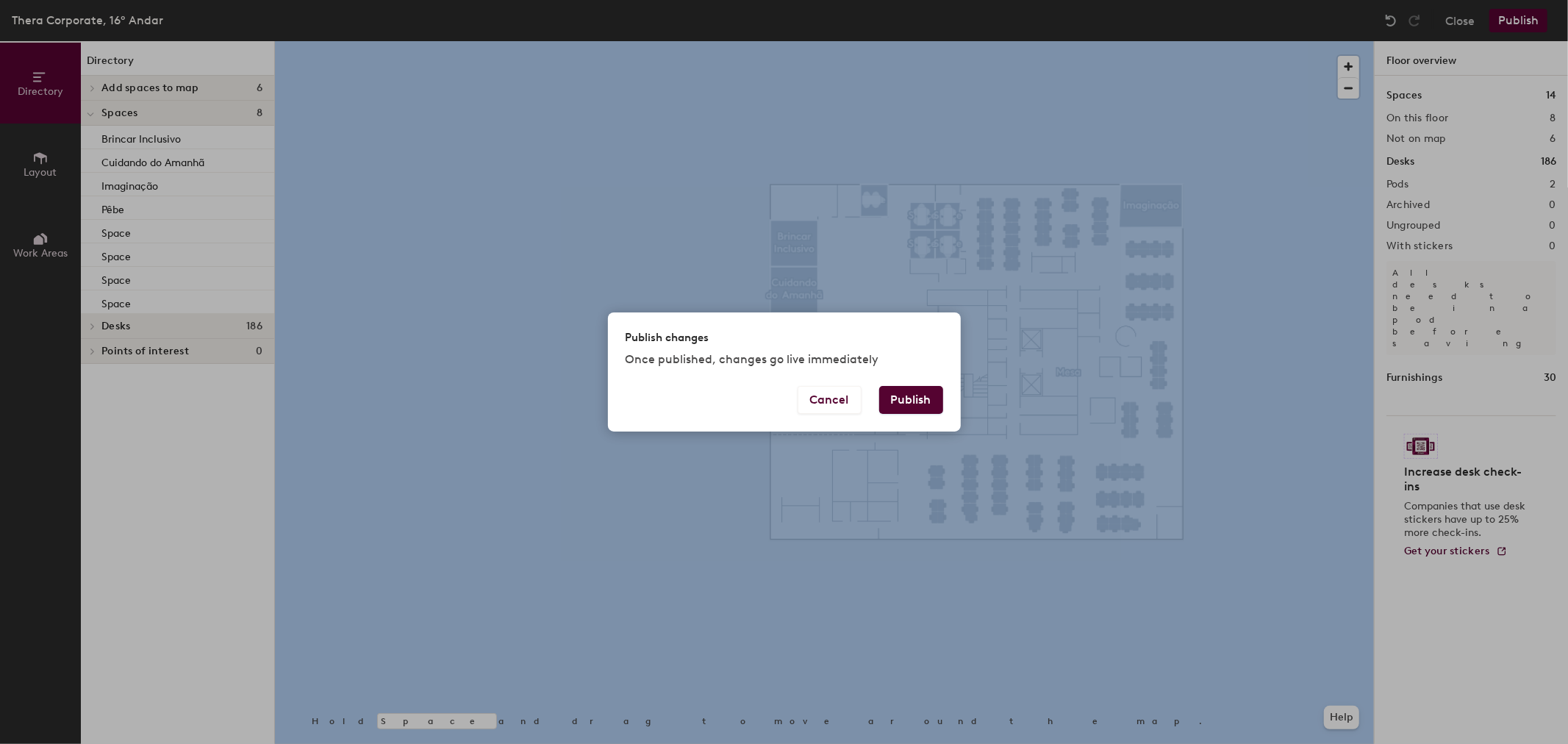
click at [904, 398] on button "Publish" at bounding box center [912, 400] width 64 height 28
